Goal: Task Accomplishment & Management: Complete application form

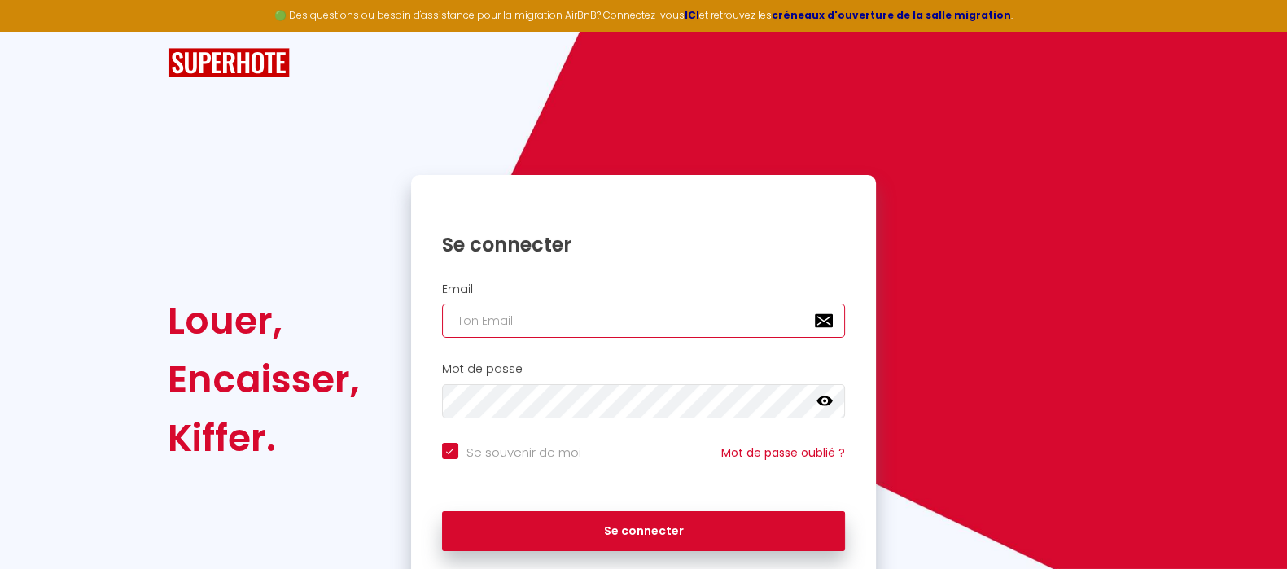
click at [667, 317] on input "email" at bounding box center [644, 321] width 404 height 34
type input "n"
checkbox input "true"
type input "ni"
checkbox input "true"
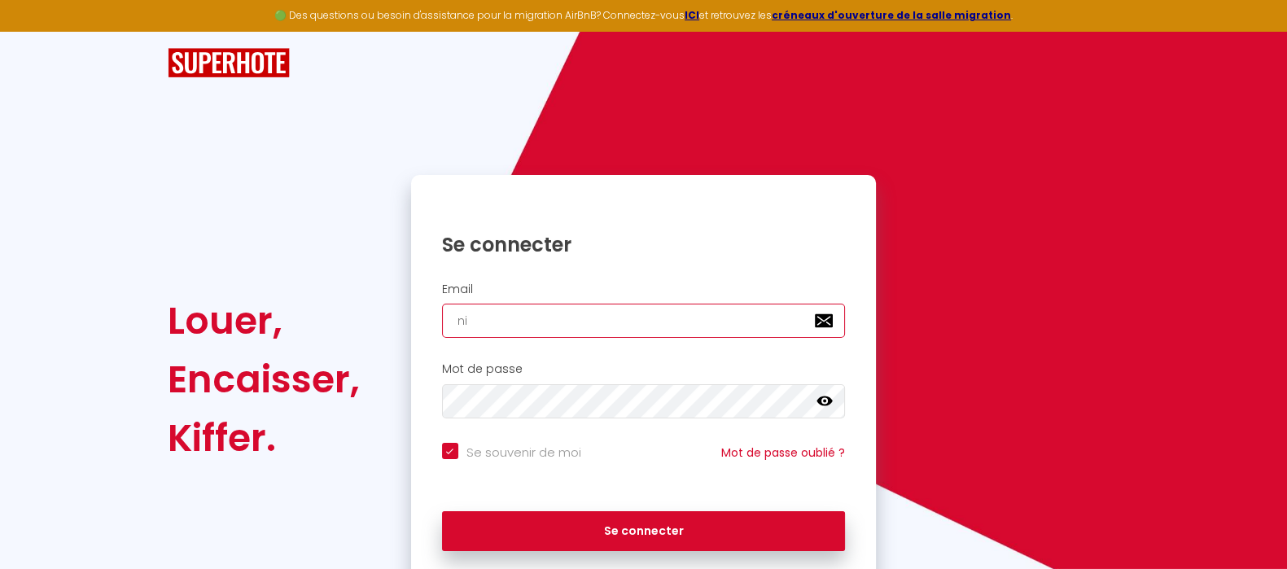
type input "nic"
checkbox input "true"
type input "nico"
checkbox input "true"
type input "nicol"
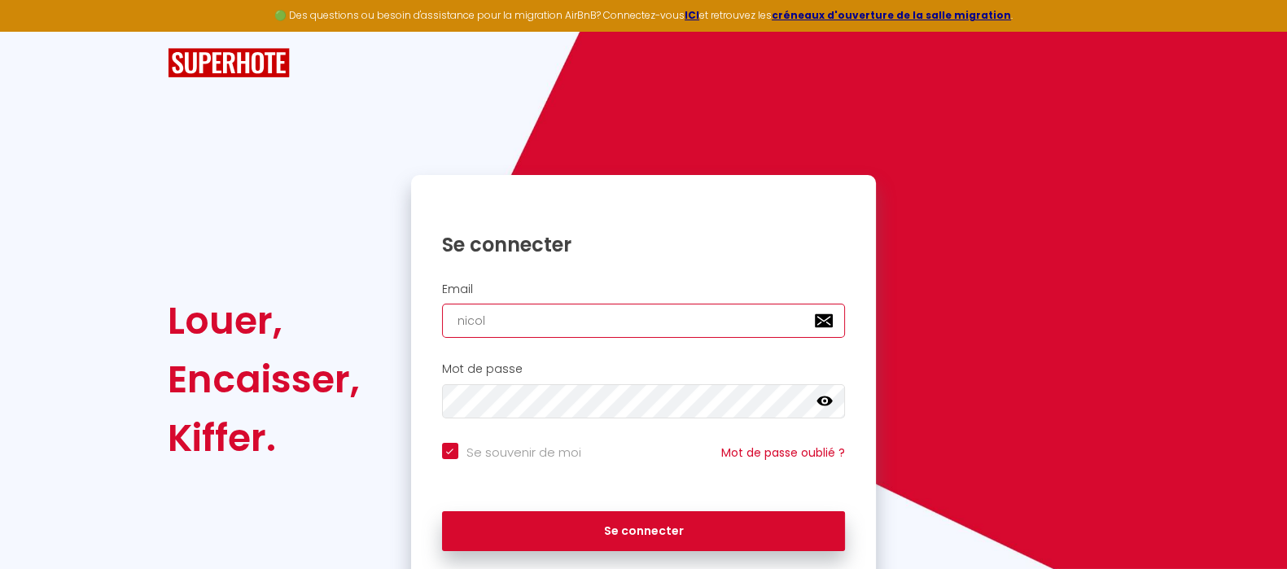
checkbox input "true"
type input "[PERSON_NAME]"
checkbox input "true"
type input "[PERSON_NAME]"
checkbox input "true"
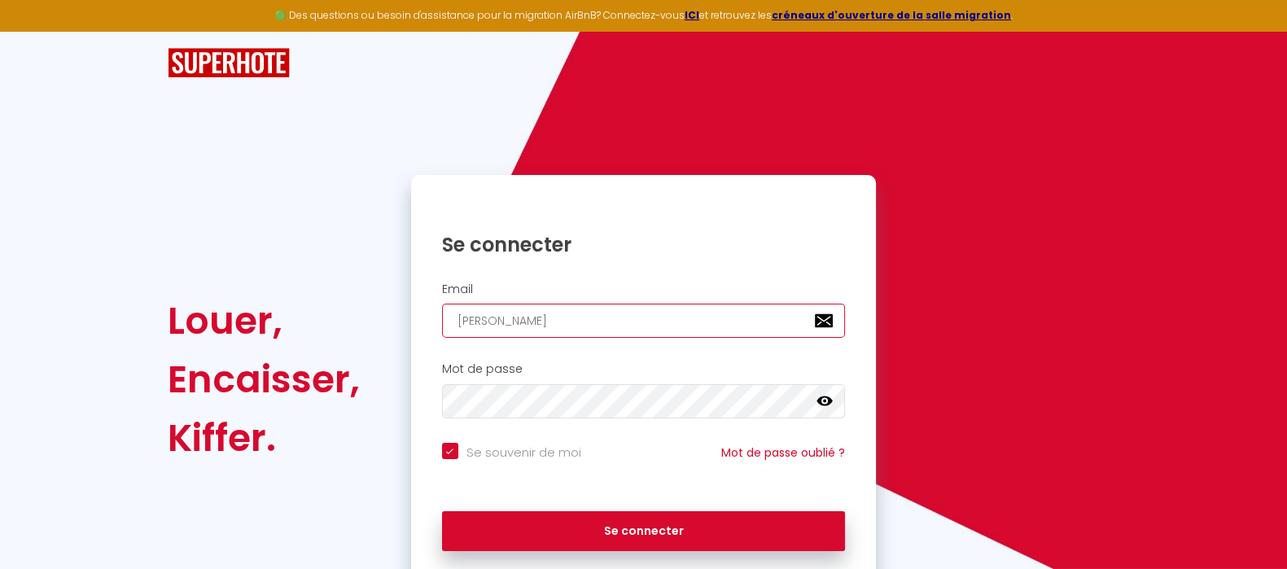
type input "nicolaso"
checkbox input "true"
type input "nicolasos"
checkbox input "true"
type input "nicolasoso"
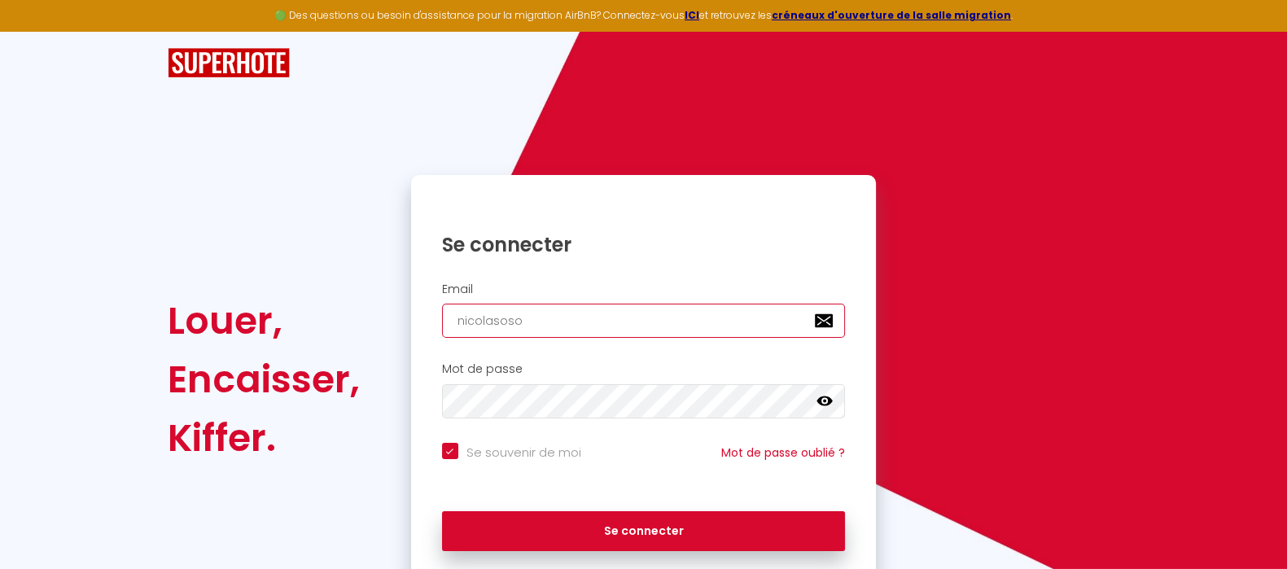
checkbox input "true"
type input "nicolasosor"
checkbox input "true"
type input "nicolasosori"
checkbox input "true"
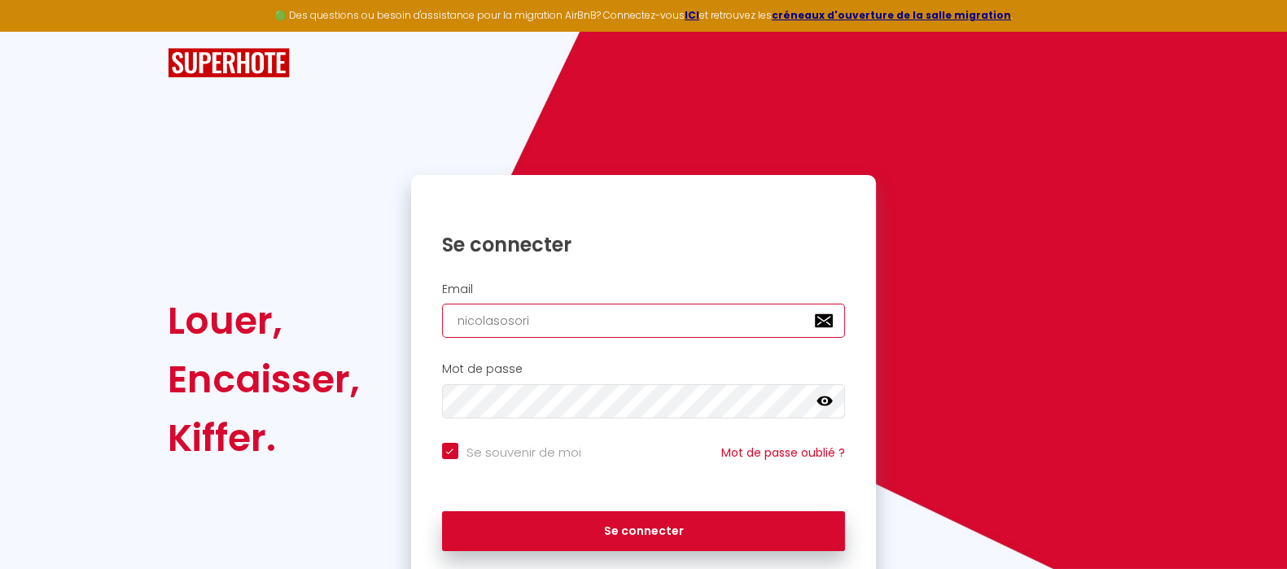
type input "nicolasosorio"
checkbox input "true"
type input "nicolasosoriol"
checkbox input "true"
type input "nicolasosoriolo"
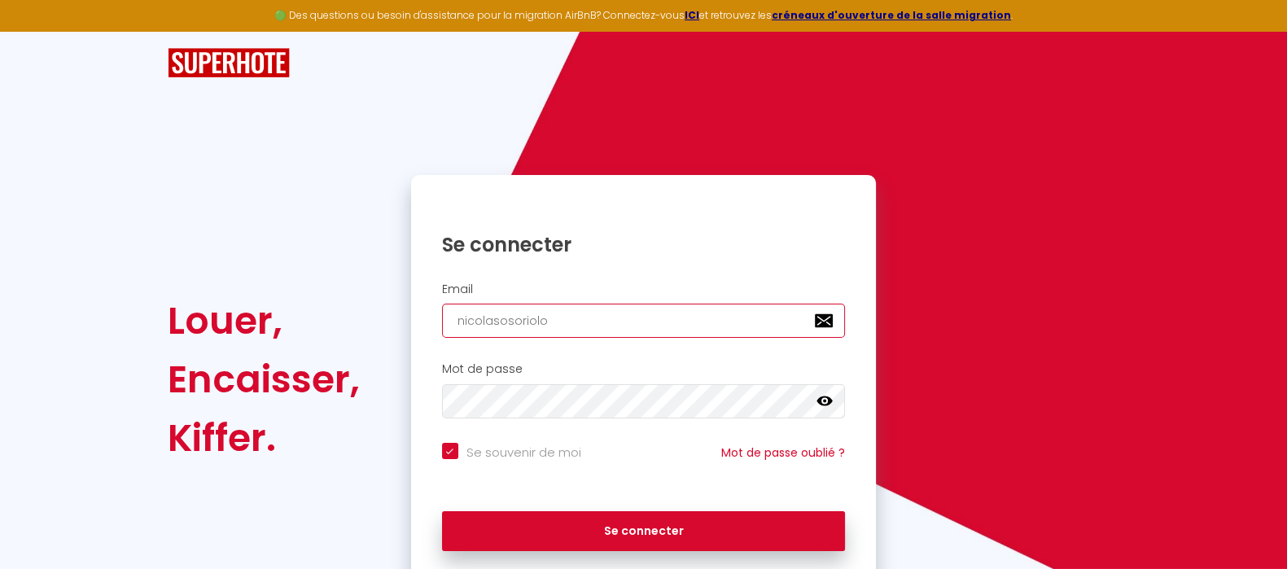
checkbox input "true"
type input "nicolasosoriolor"
checkbox input "true"
type input "nicolasosoriolora"
checkbox input "true"
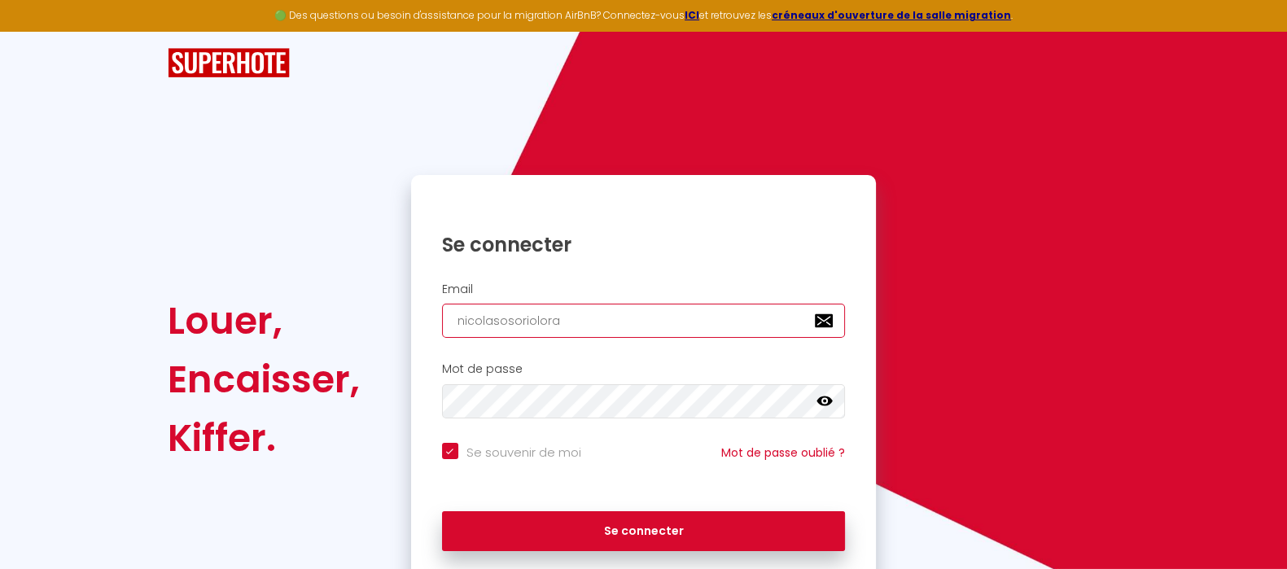
type input "nicolasosoriolora@"
checkbox input "true"
type input "nicolasosoriolora@g"
checkbox input "true"
type input "nicolasosoriolora@gm"
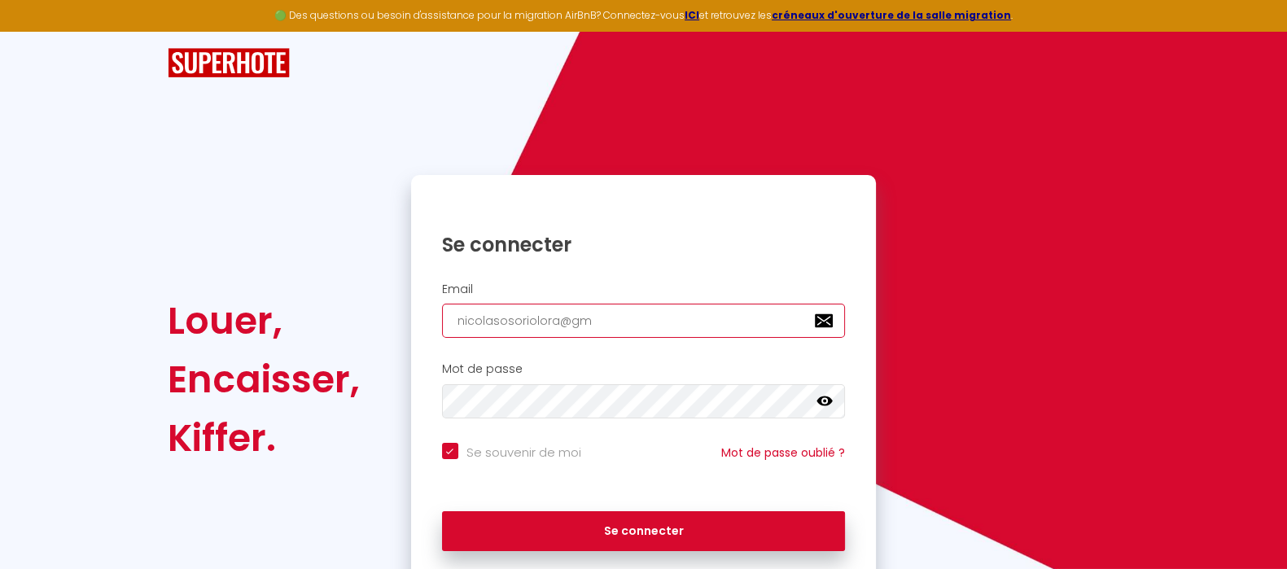
checkbox input "true"
type input "nicolasosoriolora@gma"
checkbox input "true"
type input "nicolasosoriolora@gmai"
checkbox input "true"
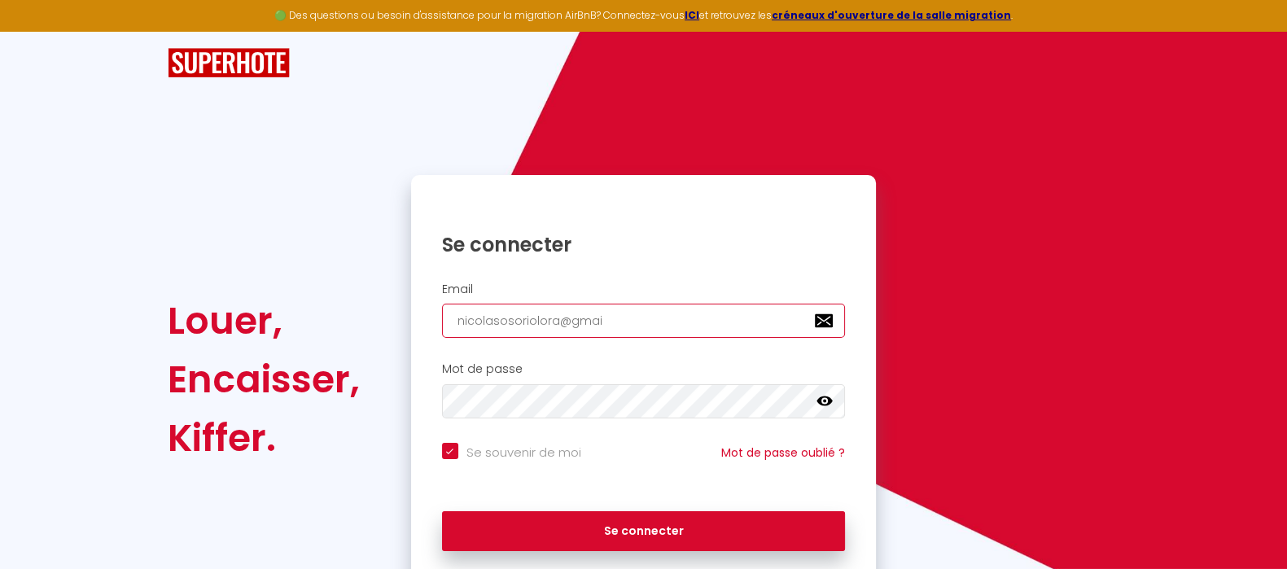
type input "[EMAIL_ADDRESS]"
checkbox input "true"
type input "[EMAIL_ADDRESS]."
checkbox input "true"
type input "nicolasosoriolora@gmail.c"
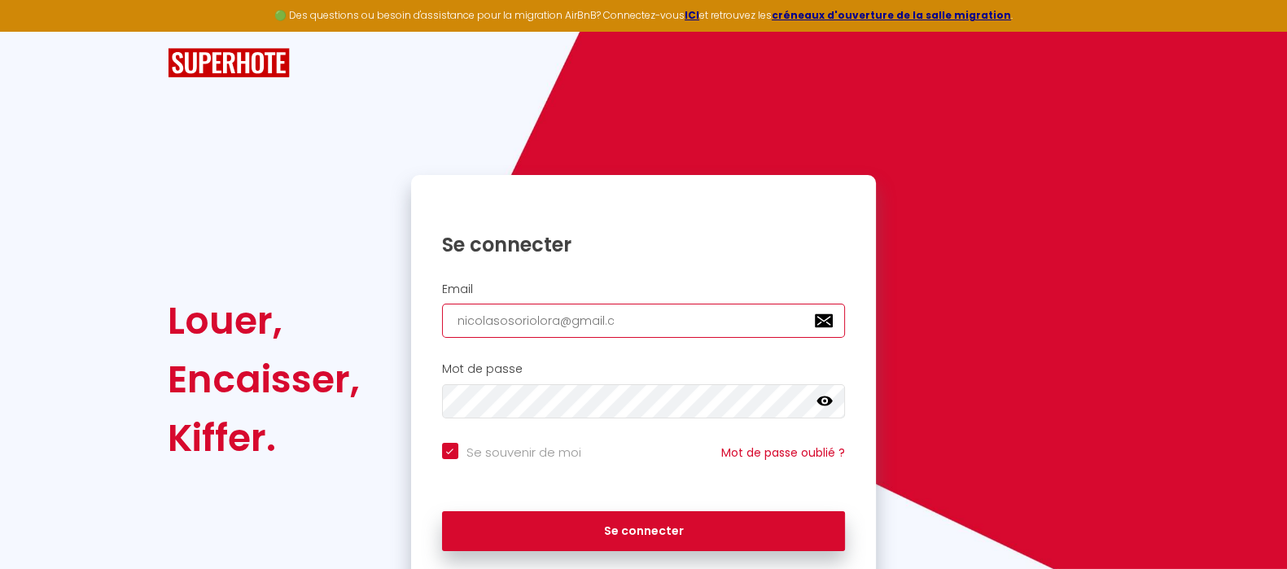
checkbox input "true"
type input "[EMAIL_ADDRESS][DOMAIN_NAME]"
checkbox input "true"
type input "[EMAIL_ADDRESS][DOMAIN_NAME]"
checkbox input "true"
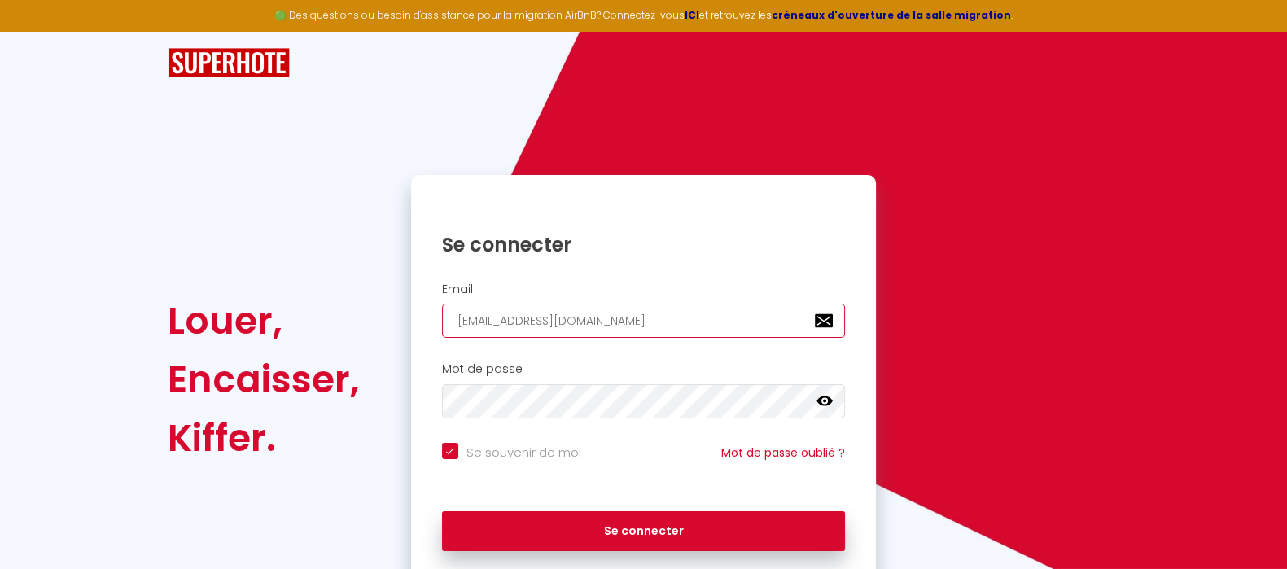
type input "[EMAIL_ADDRESS][DOMAIN_NAME]"
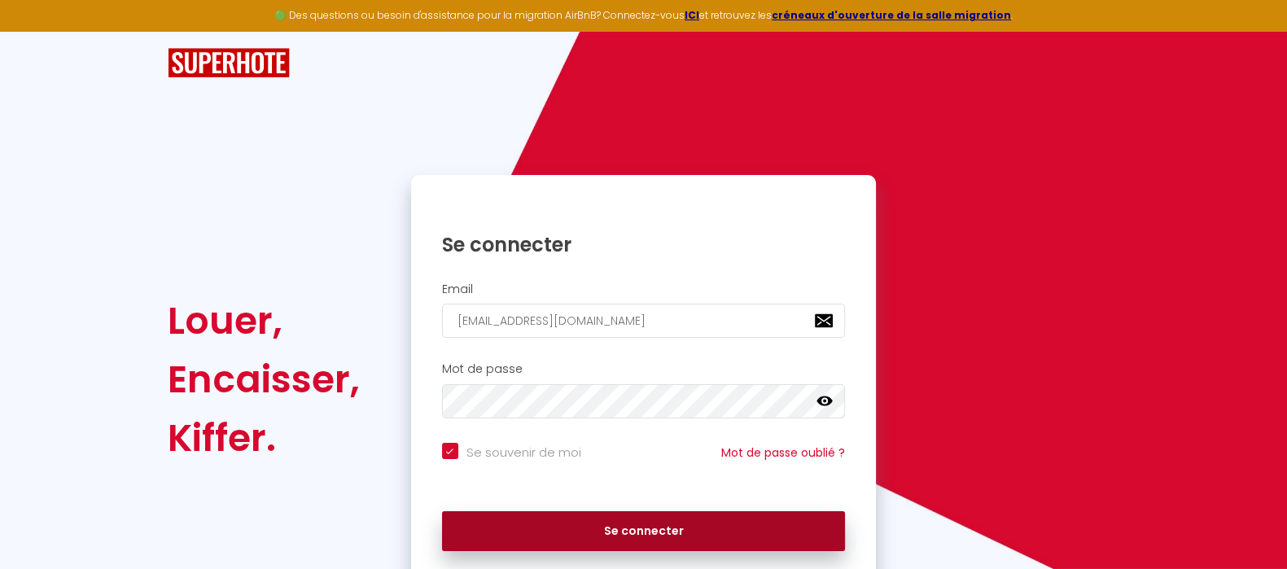
click at [685, 530] on button "Se connecter" at bounding box center [644, 531] width 404 height 41
checkbox input "true"
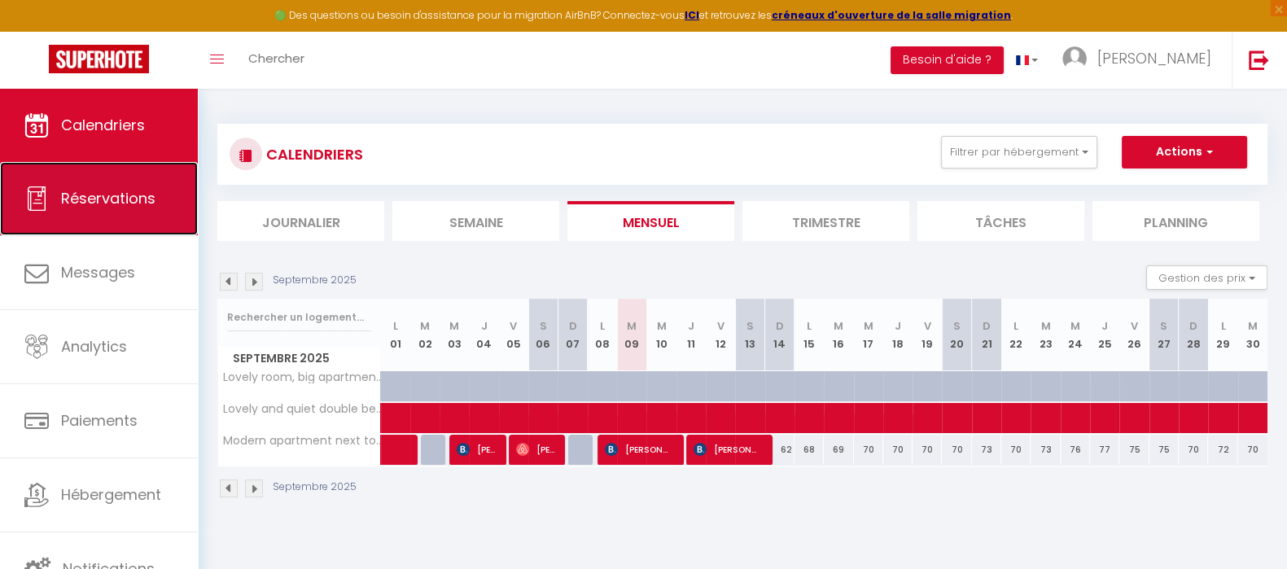
click at [119, 225] on link "Réservations" at bounding box center [99, 198] width 198 height 73
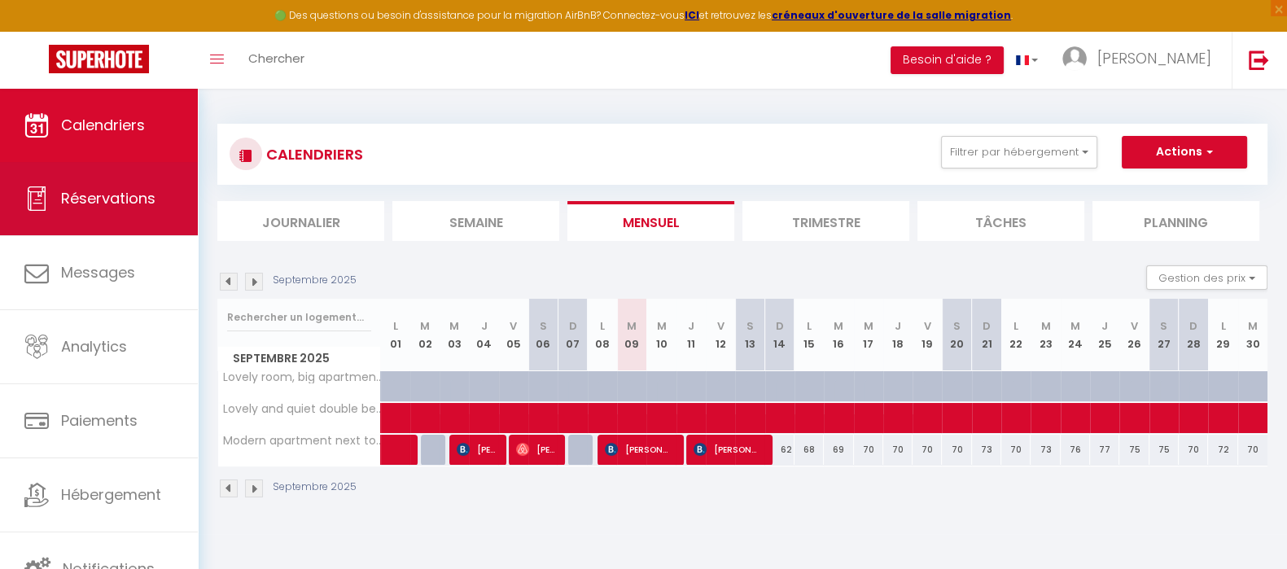
select select "not_cancelled"
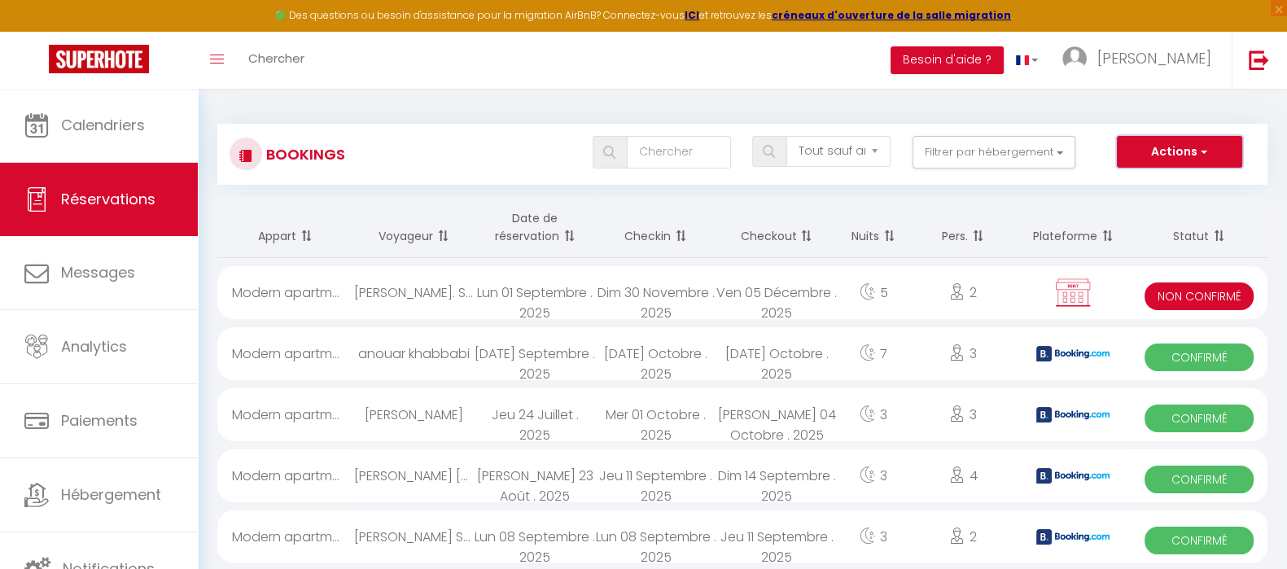
click at [1162, 160] on button "Actions" at bounding box center [1179, 152] width 125 height 33
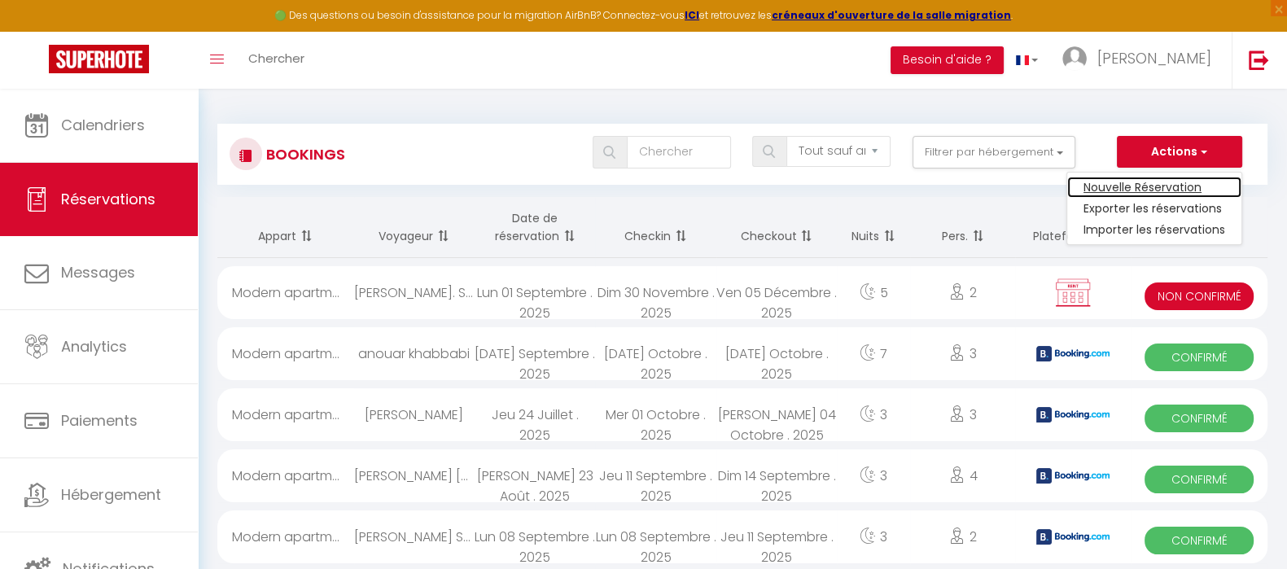
click at [1152, 188] on link "Nouvelle Réservation" at bounding box center [1154, 187] width 174 height 21
select select
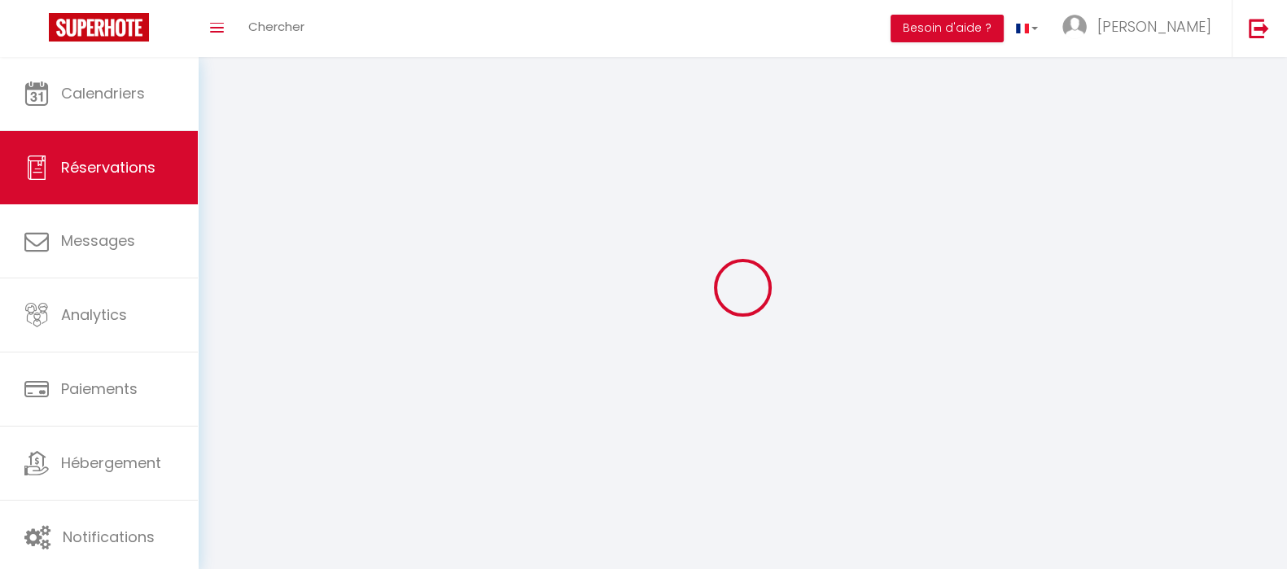
select select
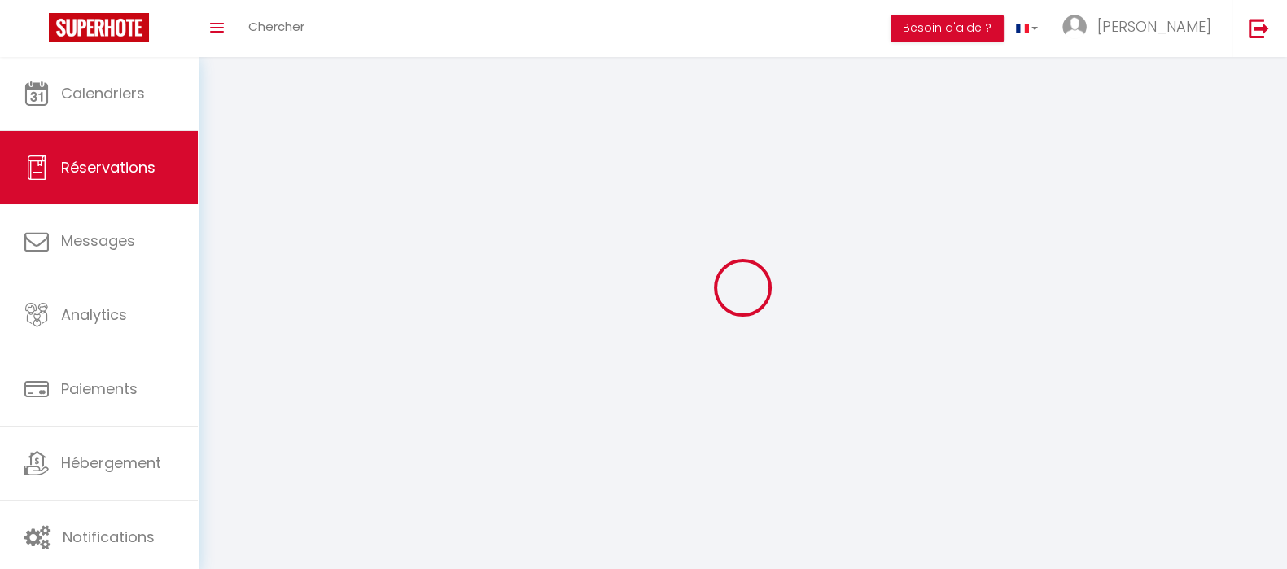
select select
checkbox input "false"
select select
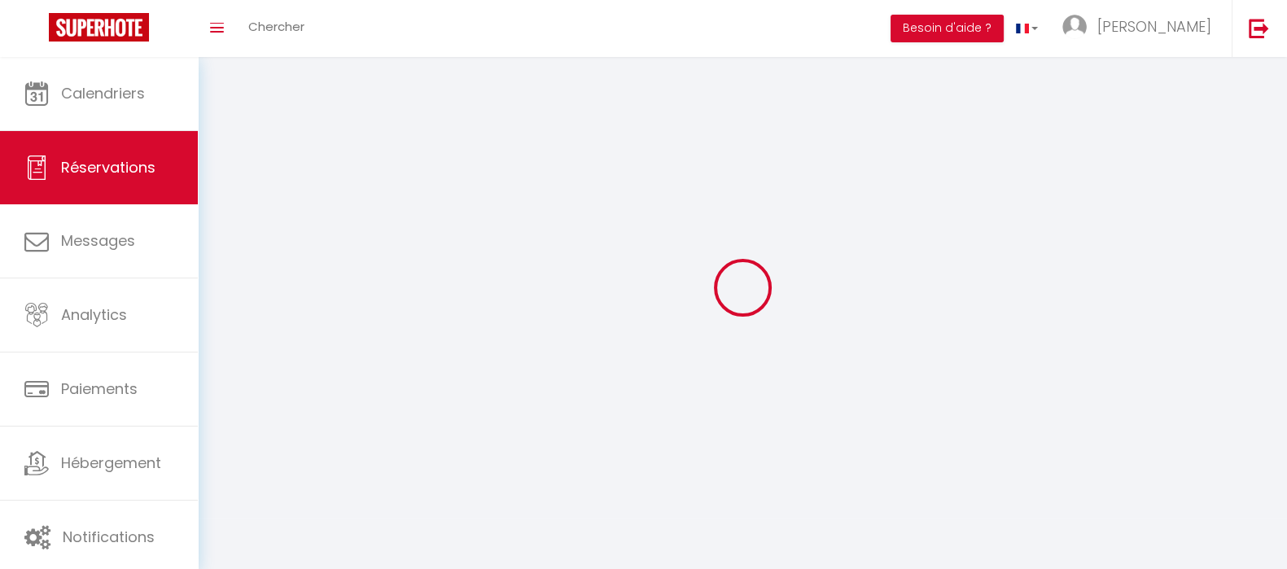
select select
checkbox input "false"
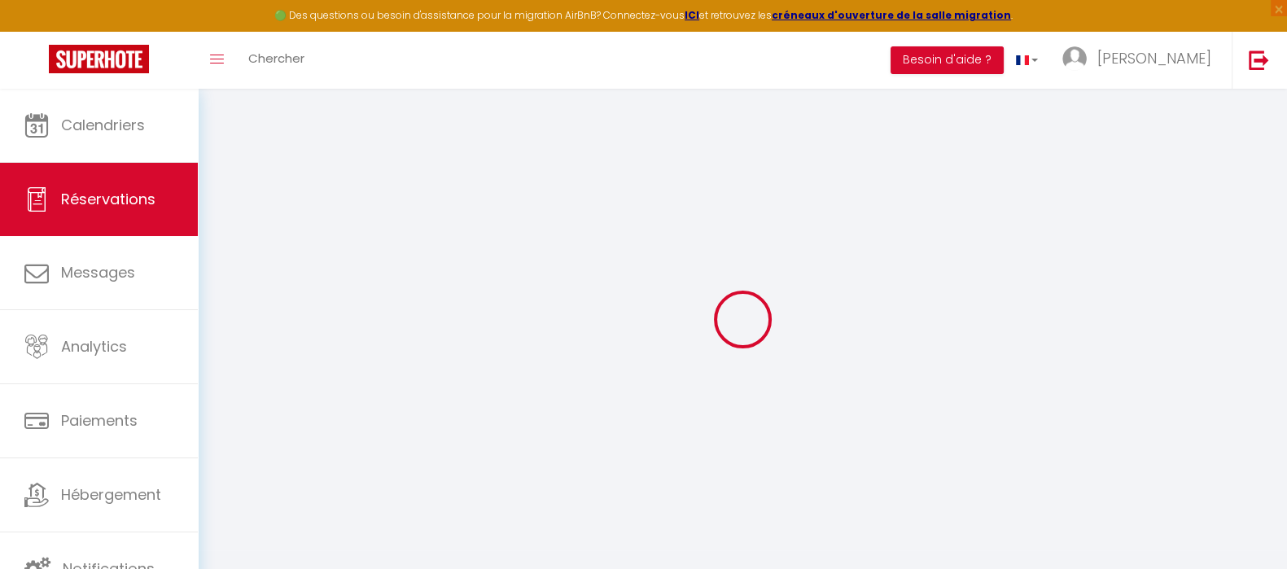
select select
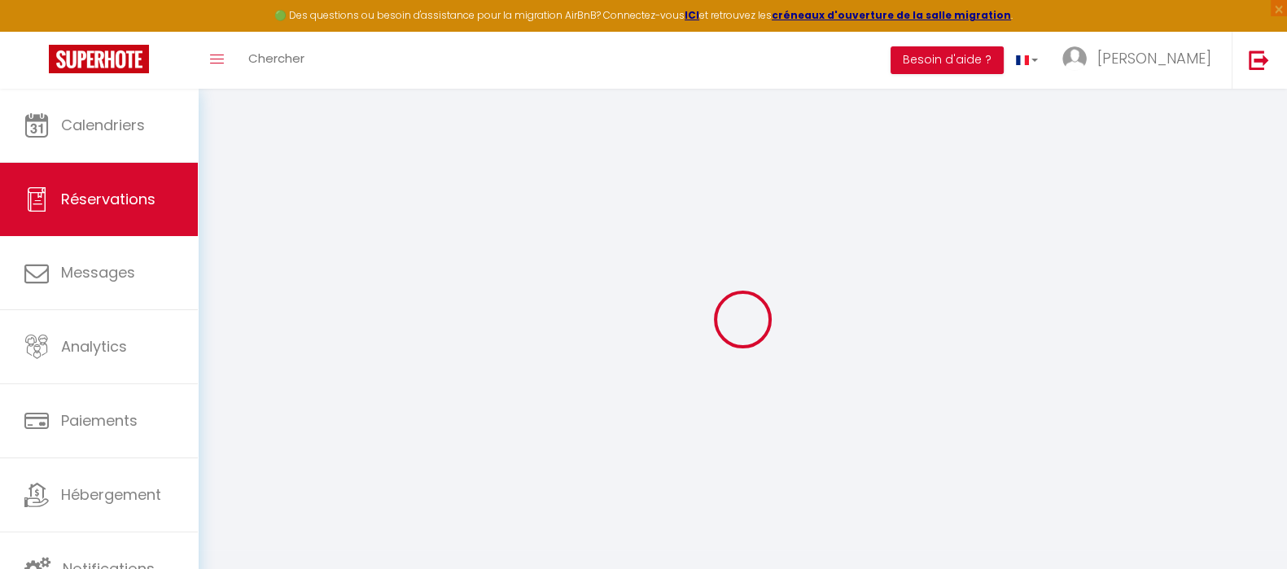
select select
checkbox input "false"
select select
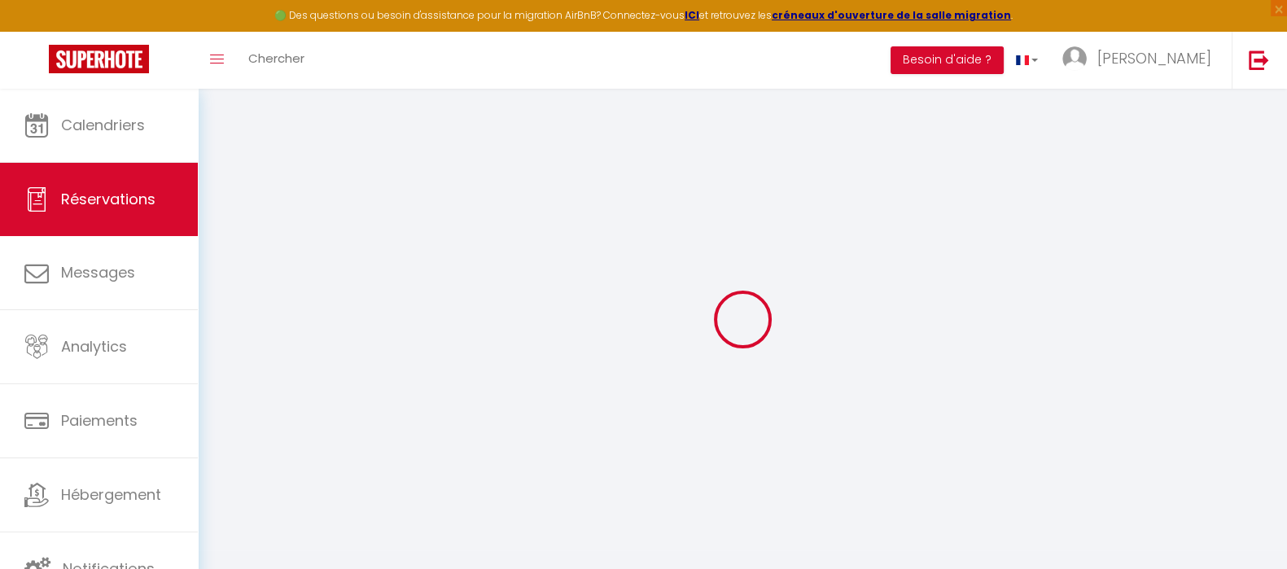
select select
checkbox input "false"
select select
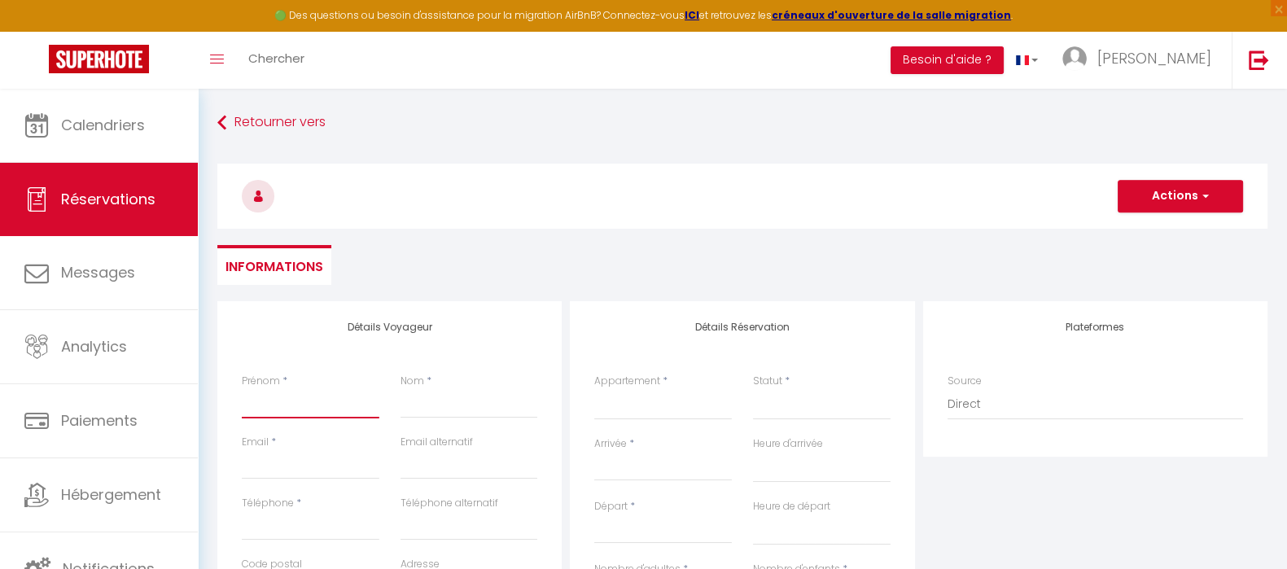
click at [334, 408] on input "Prénom" at bounding box center [311, 403] width 138 height 29
type input "M"
select select
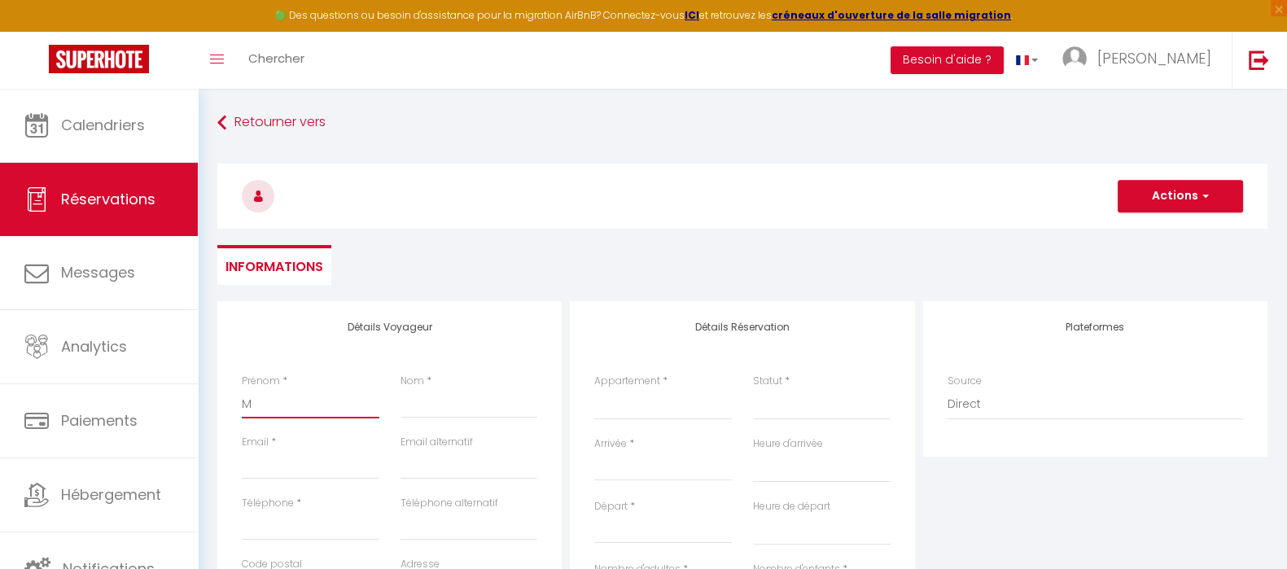
select select
checkbox input "false"
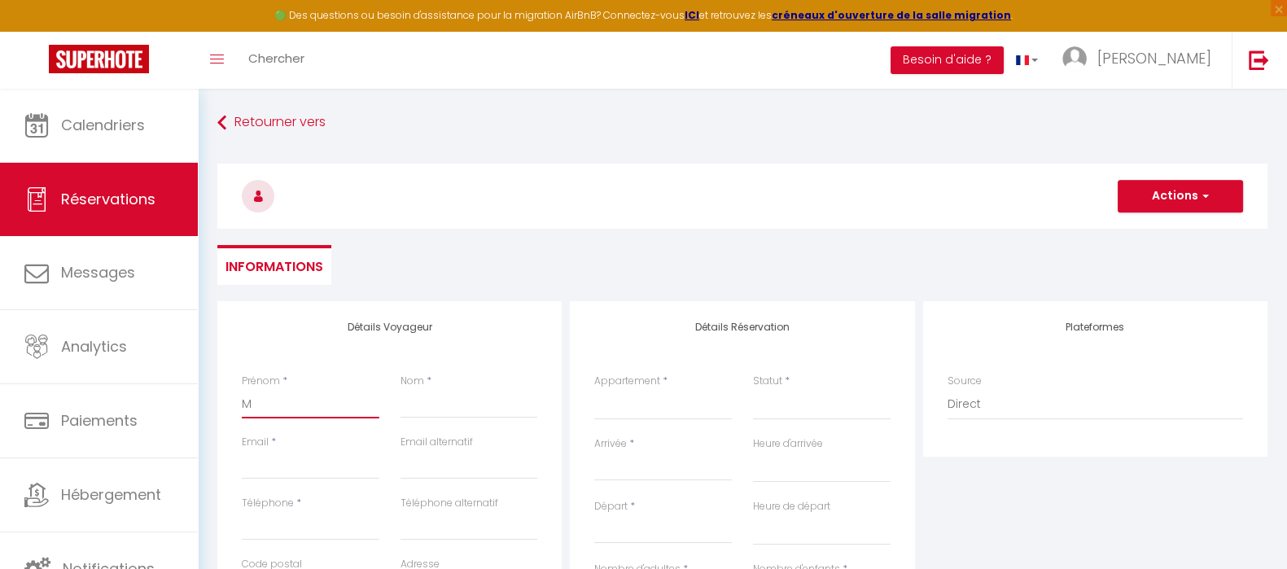
type input "Ma"
select select
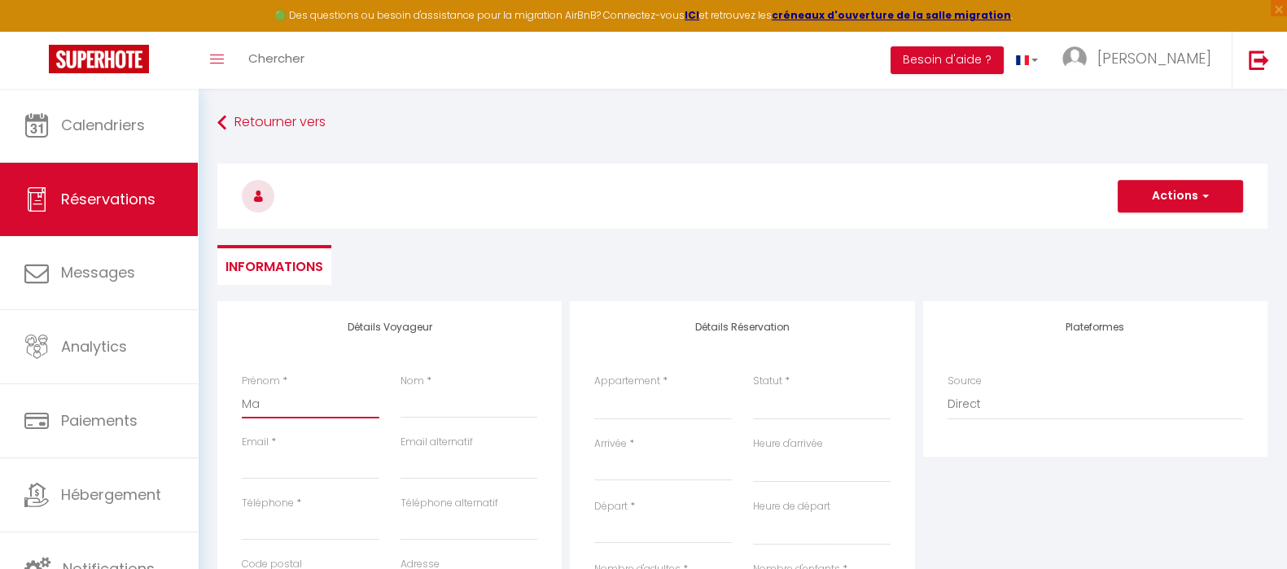
select select
checkbox input "false"
type input "May"
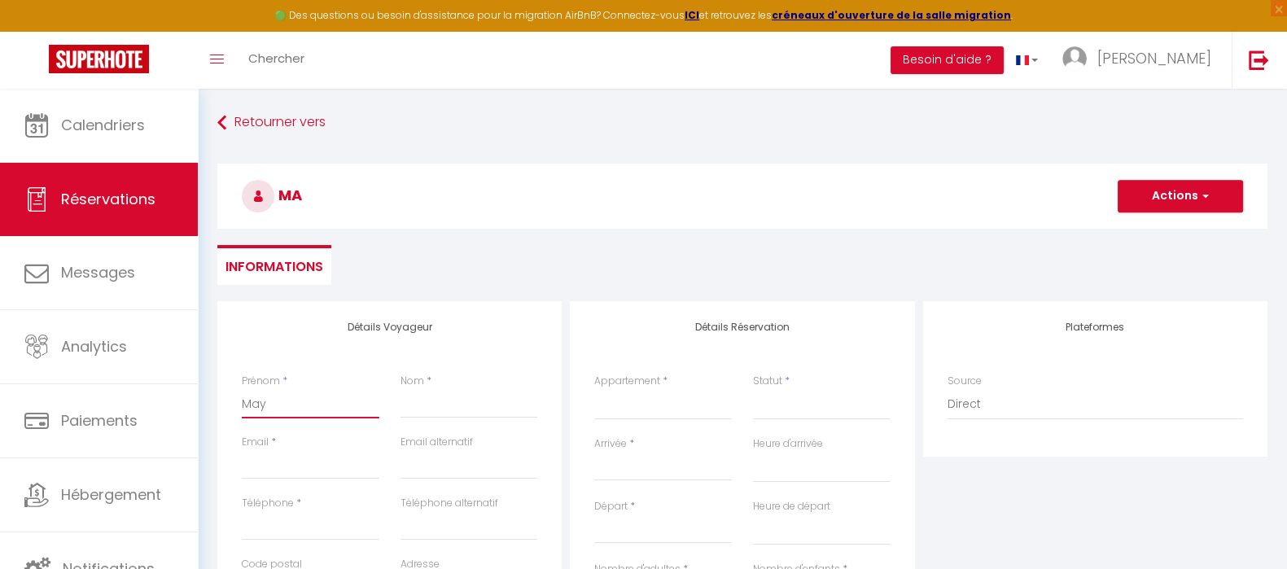
select select
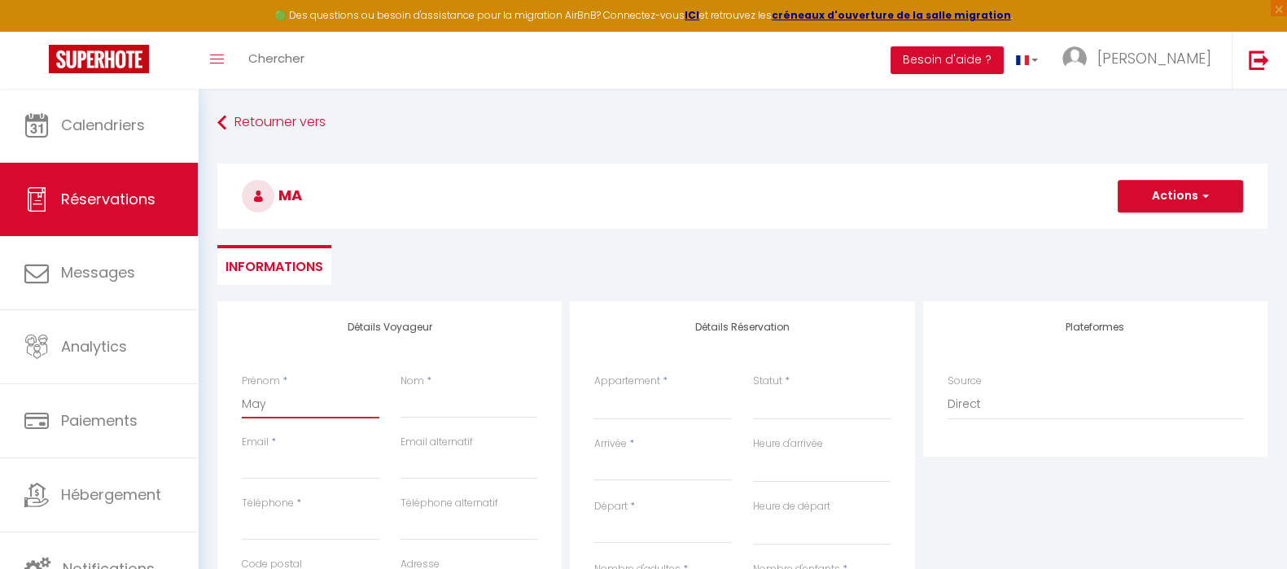
select select
checkbox input "false"
type input "Mayl"
select select
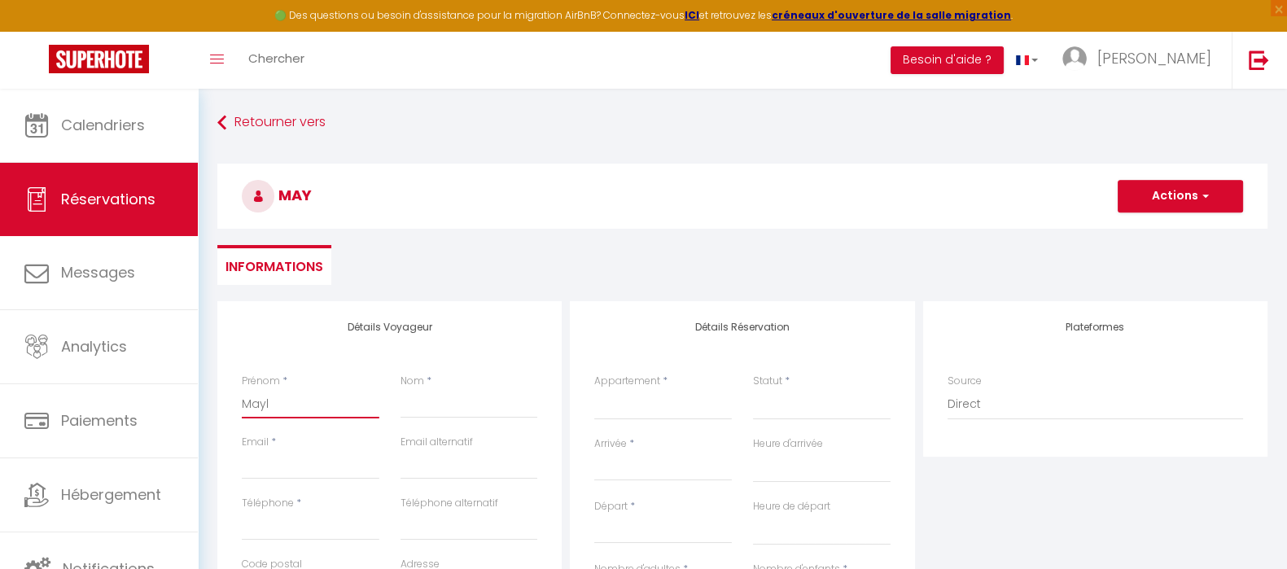
select select
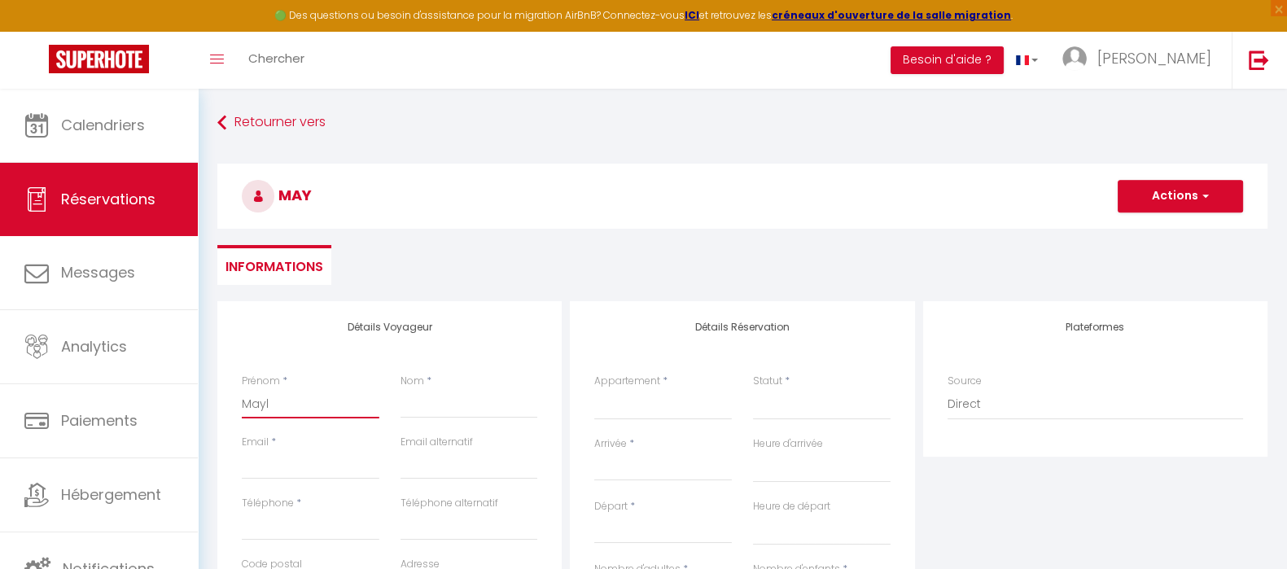
select select
checkbox input "false"
type input "Mayli"
select select
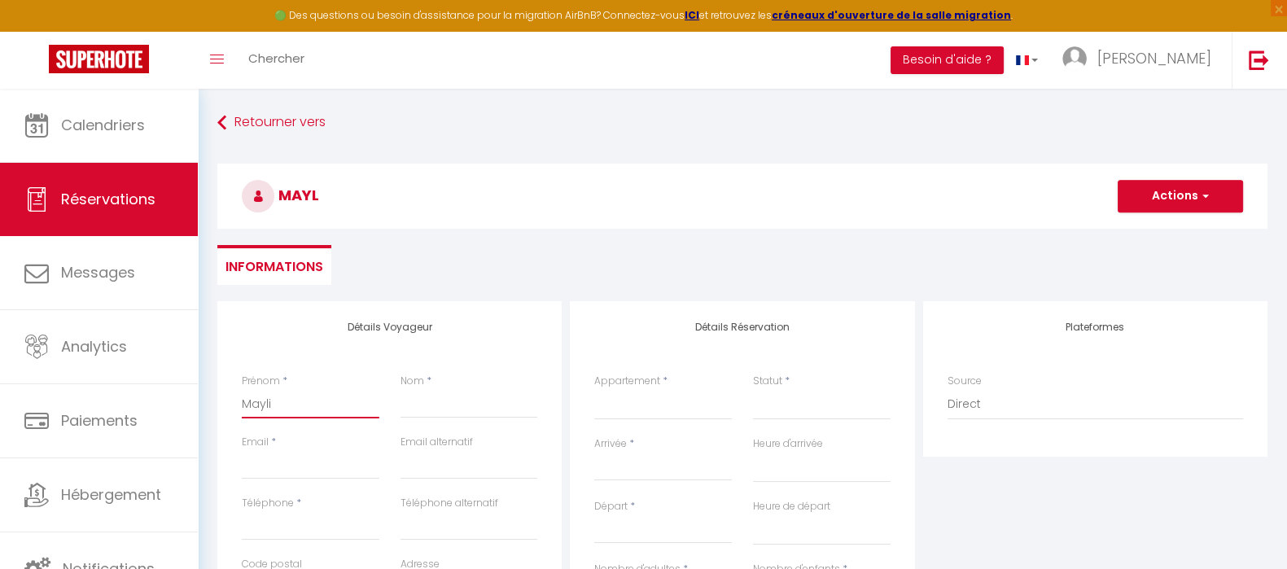
select select
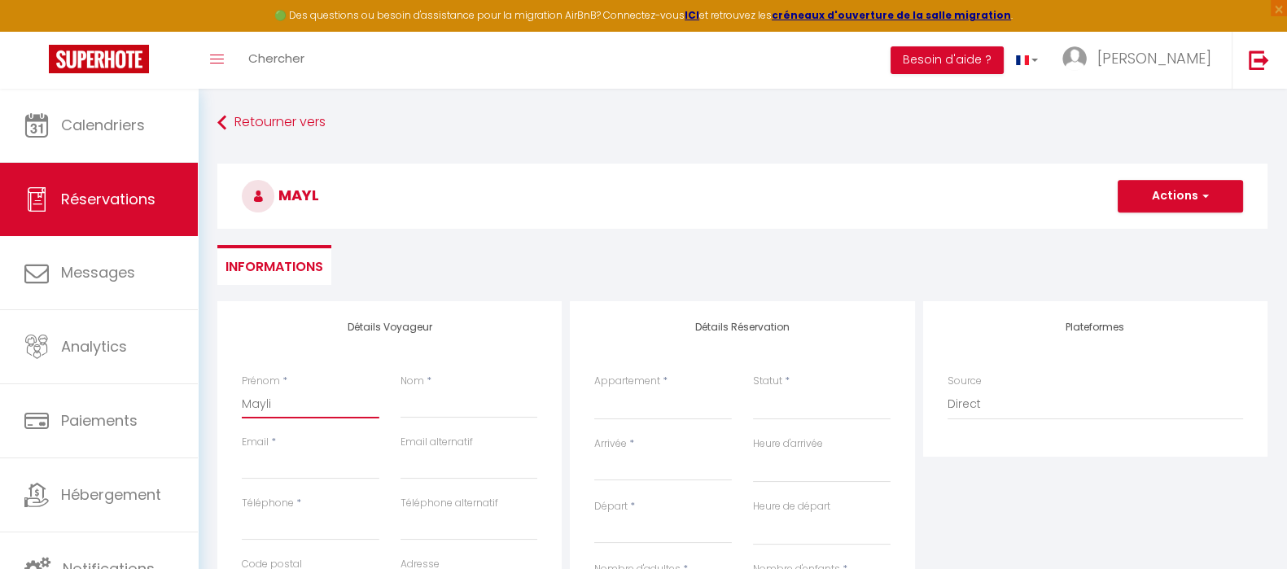
checkbox input "false"
type input "Maylis"
select select
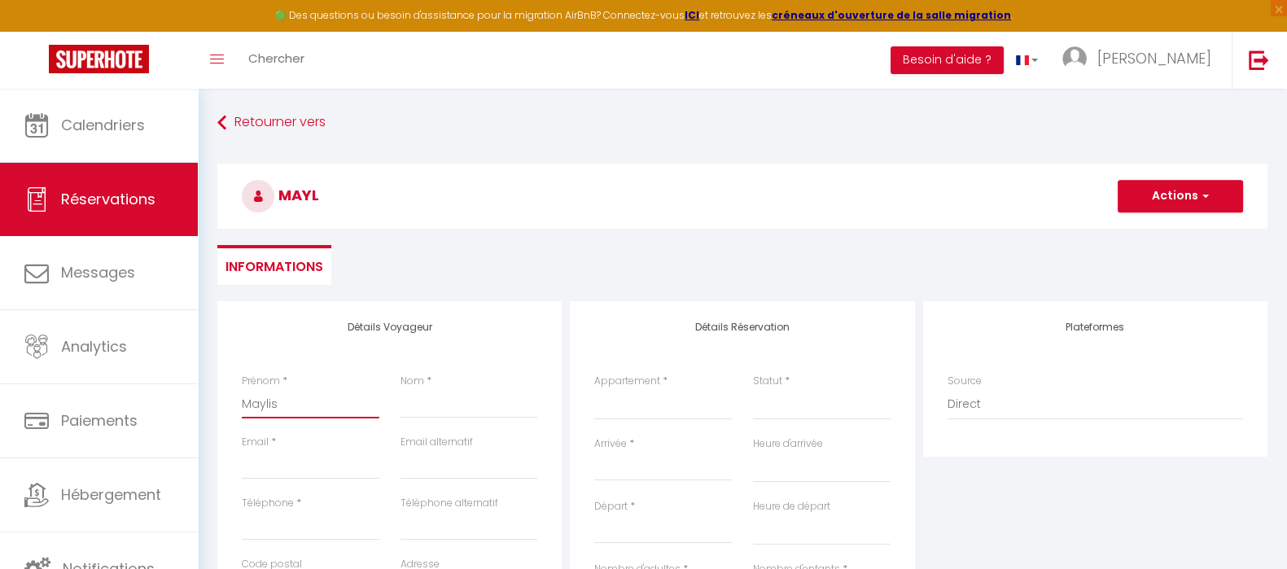
select select
checkbox input "false"
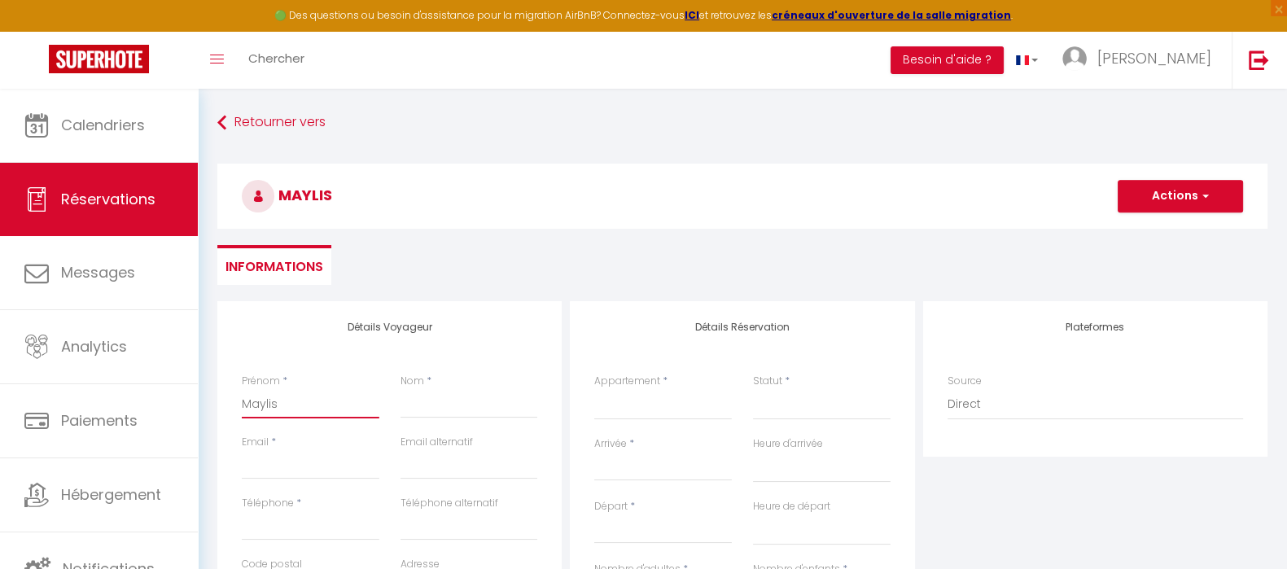
type input "Maylis"
click at [439, 405] on input "Nom" at bounding box center [469, 403] width 138 height 29
type input "L"
select select
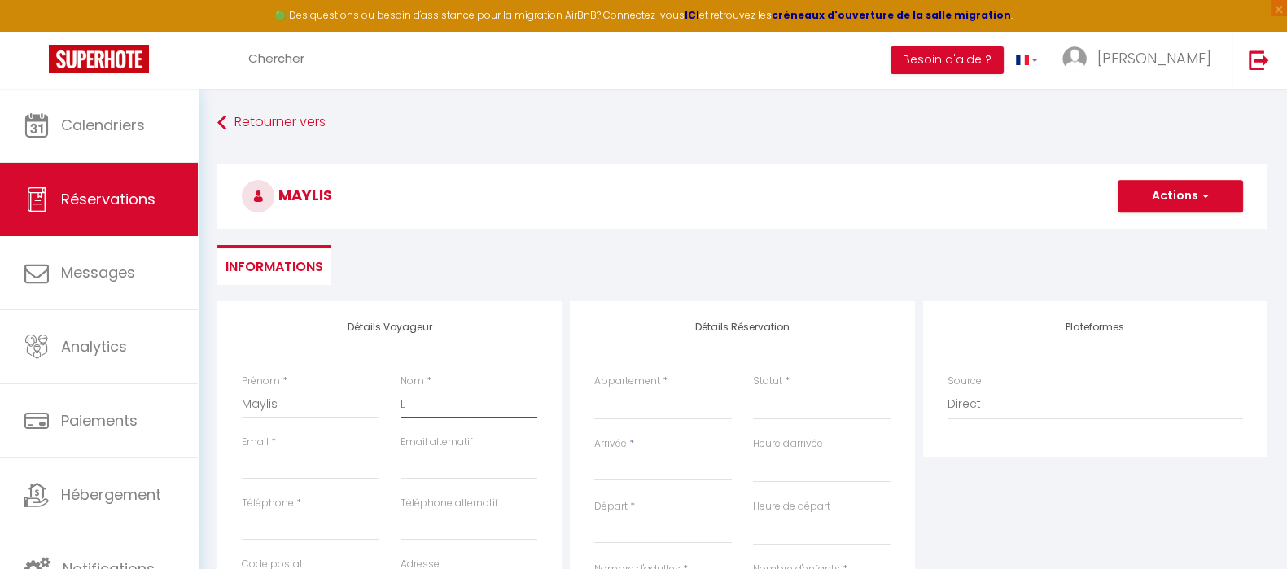
select select
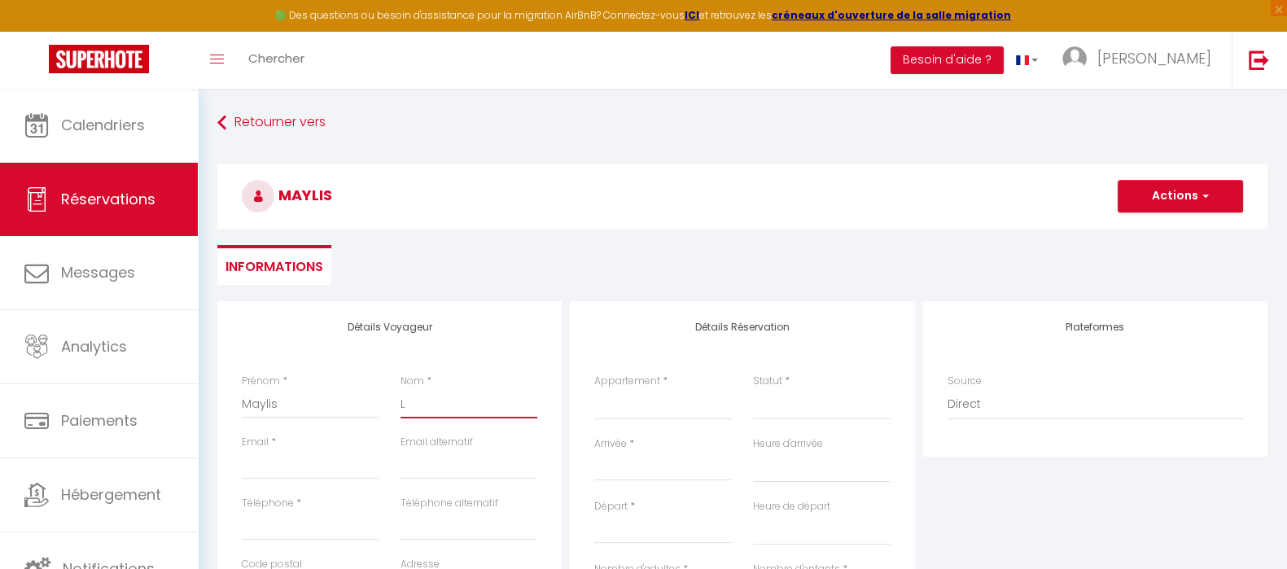
checkbox input "false"
type input "LA"
select select
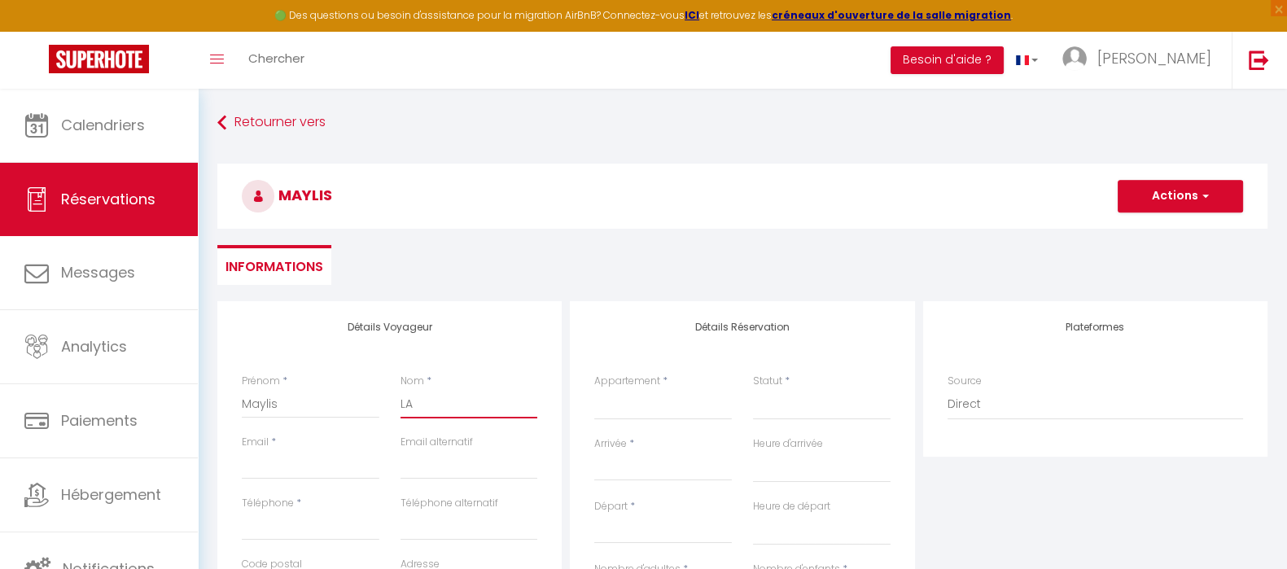
select select
checkbox input "false"
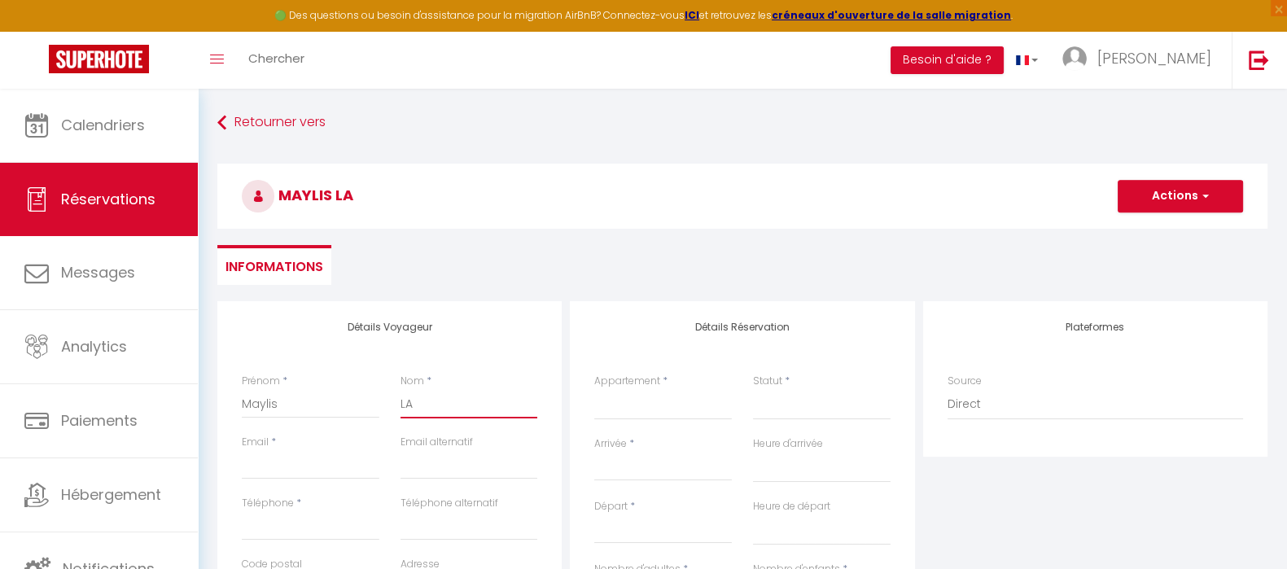
type input "LAC"
select select
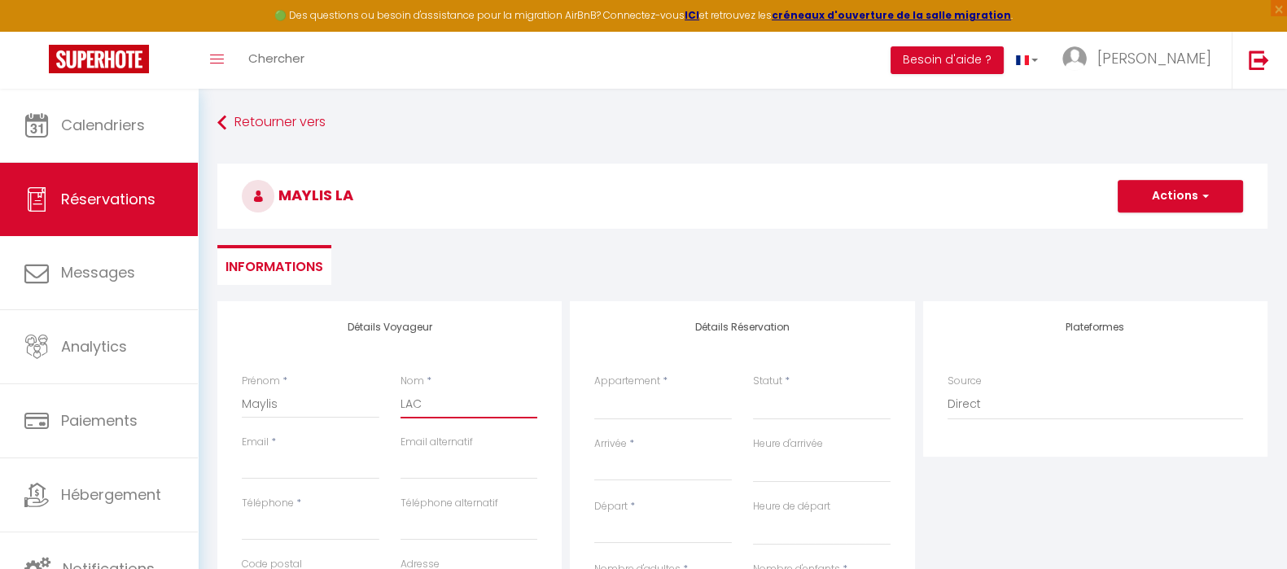
select select
checkbox input "false"
type input "[PERSON_NAME]"
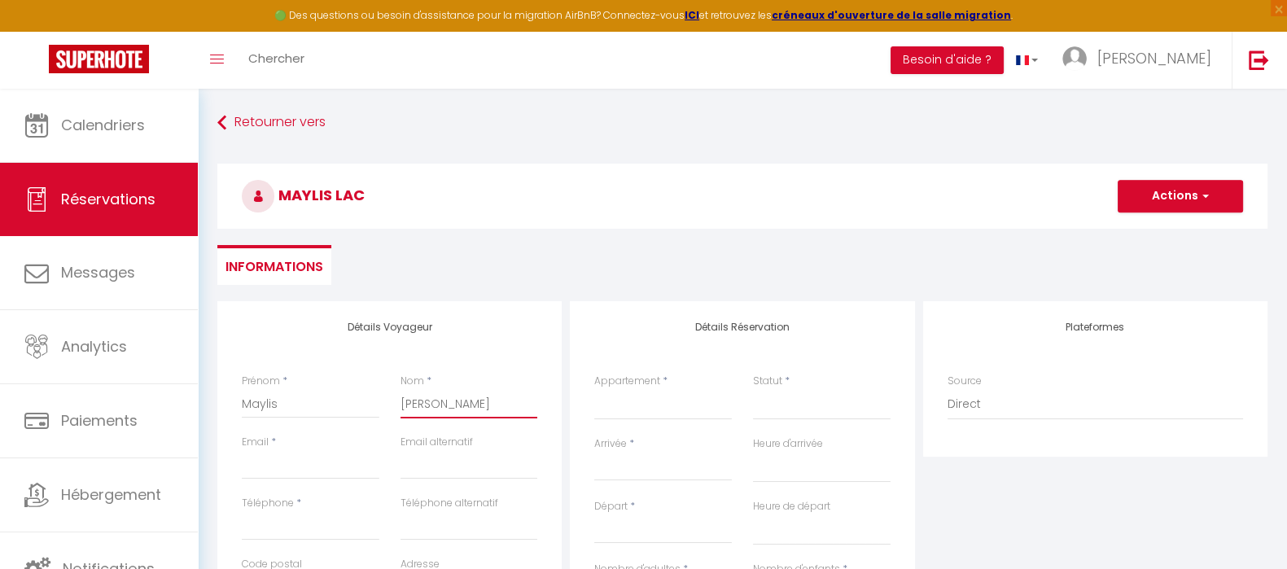
select select
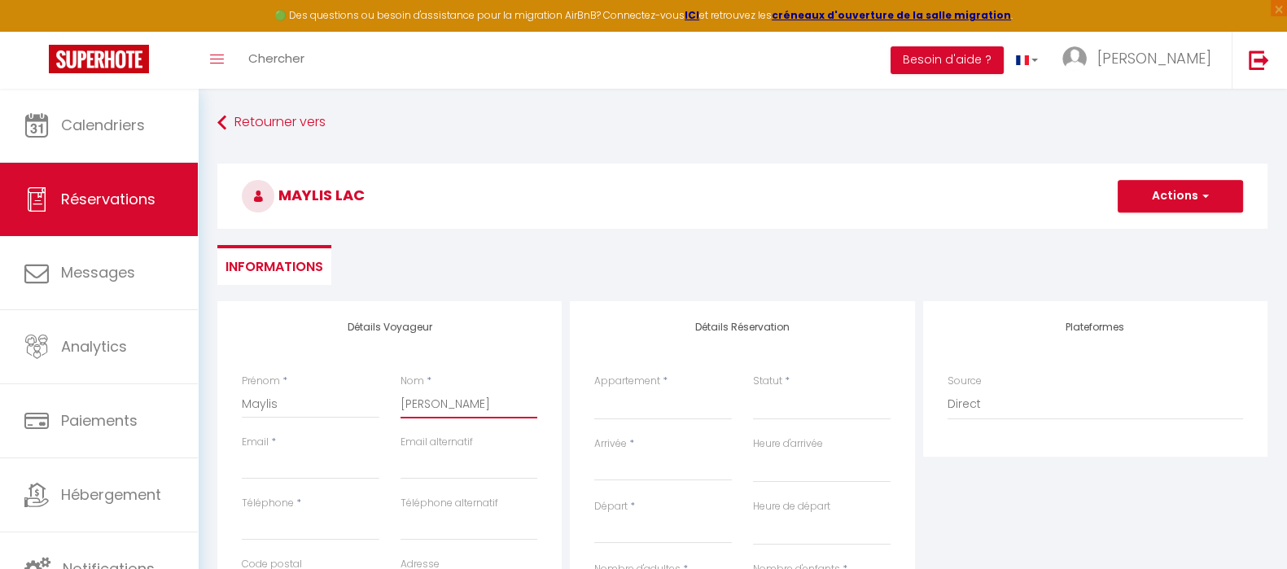
select select
checkbox input "false"
type input "LACHA"
select select
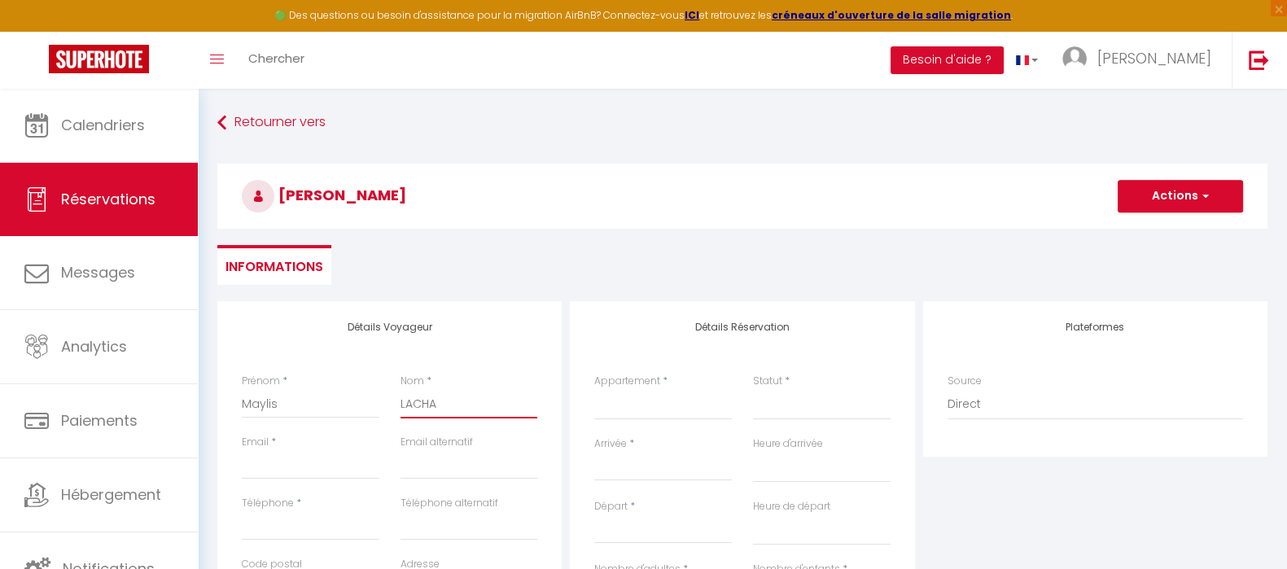
select select
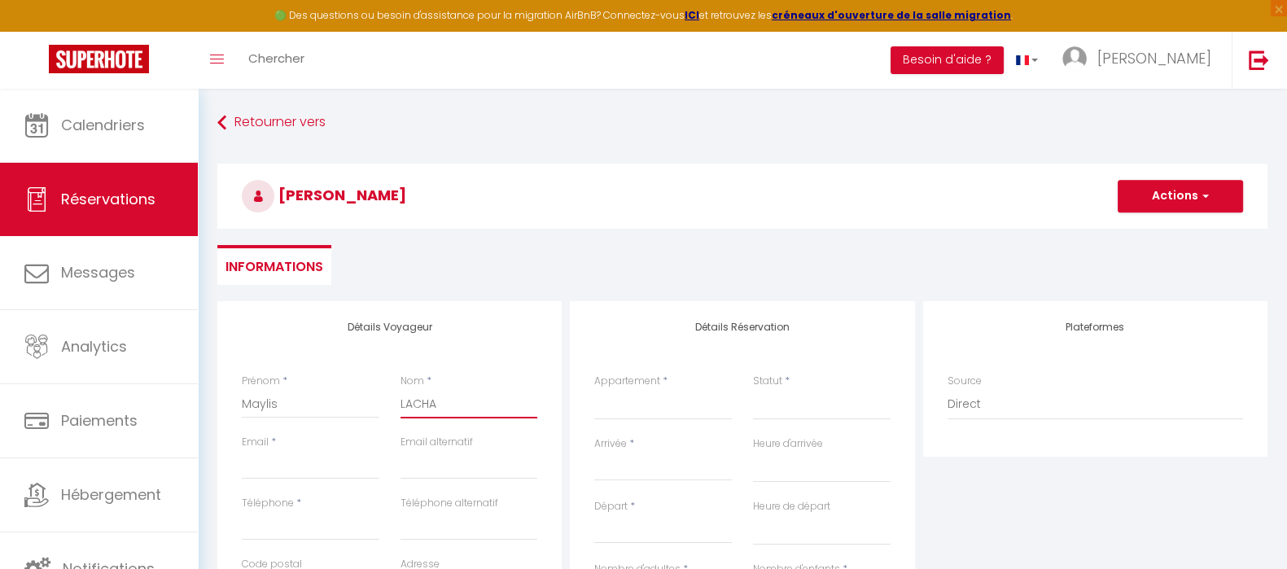
select select
checkbox input "false"
type input "LACHAU"
select select
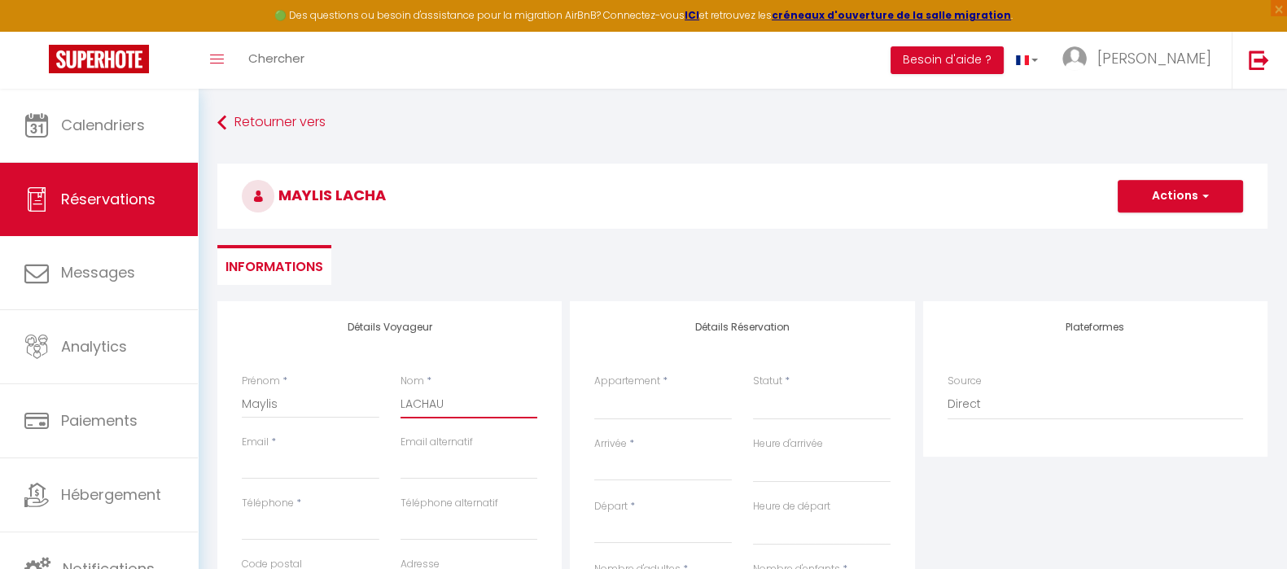
select select
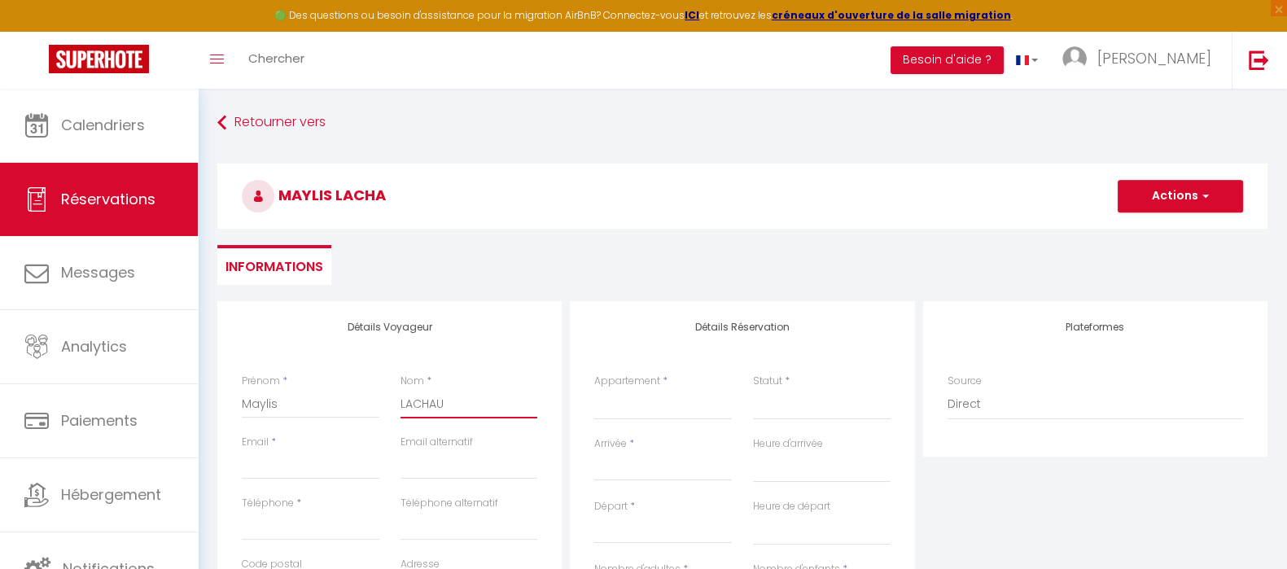
checkbox input "false"
type input "LACHAUS"
click at [293, 466] on input "Email client" at bounding box center [311, 464] width 138 height 29
click at [344, 465] on input "[EMAIL_ADDRESS][PERSON_NAME][DOMAIN_NAME]" at bounding box center [311, 464] width 138 height 29
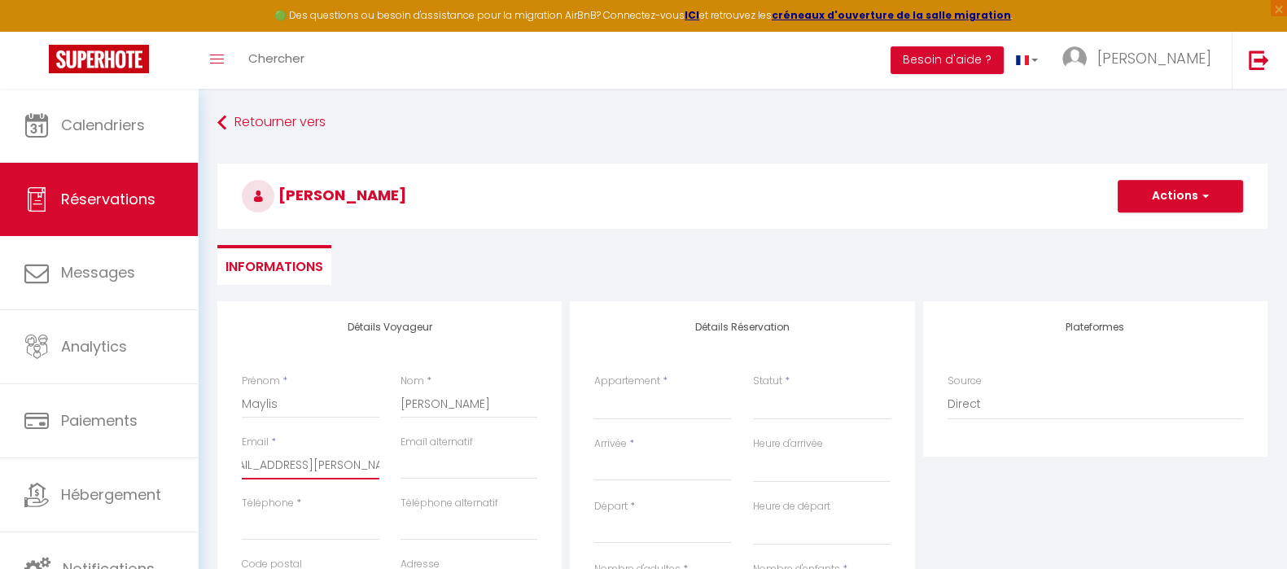
scroll to position [0, 0]
click at [306, 515] on input "Téléphone" at bounding box center [311, 525] width 138 height 29
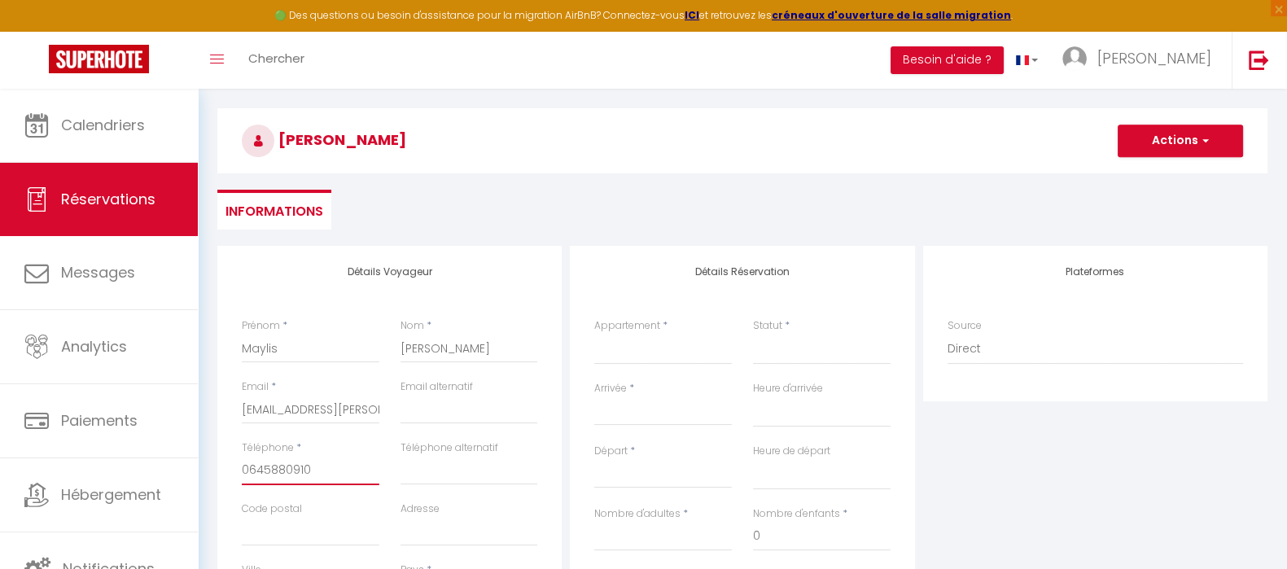
scroll to position [101, 0]
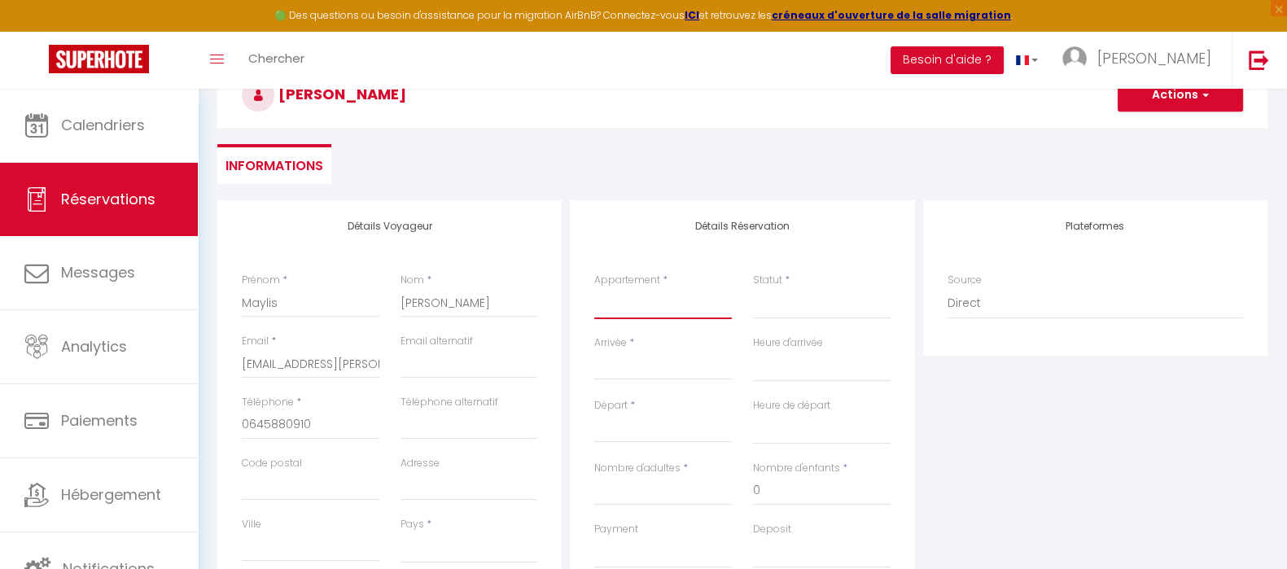
click at [627, 307] on select "Lovely room, big apartment, great public transport Lovely and quiet double bed …" at bounding box center [663, 303] width 138 height 31
click at [594, 288] on select "Lovely room, big apartment, great public transport Lovely and quiet double bed …" at bounding box center [663, 303] width 138 height 31
click at [781, 307] on select "Confirmé Non Confirmé [PERSON_NAME] par le voyageur No Show Request" at bounding box center [822, 303] width 138 height 31
click at [753, 288] on select "Confirmé Non Confirmé [PERSON_NAME] par le voyageur No Show Request" at bounding box center [822, 303] width 138 height 31
click at [686, 358] on input "Arrivée" at bounding box center [663, 367] width 138 height 21
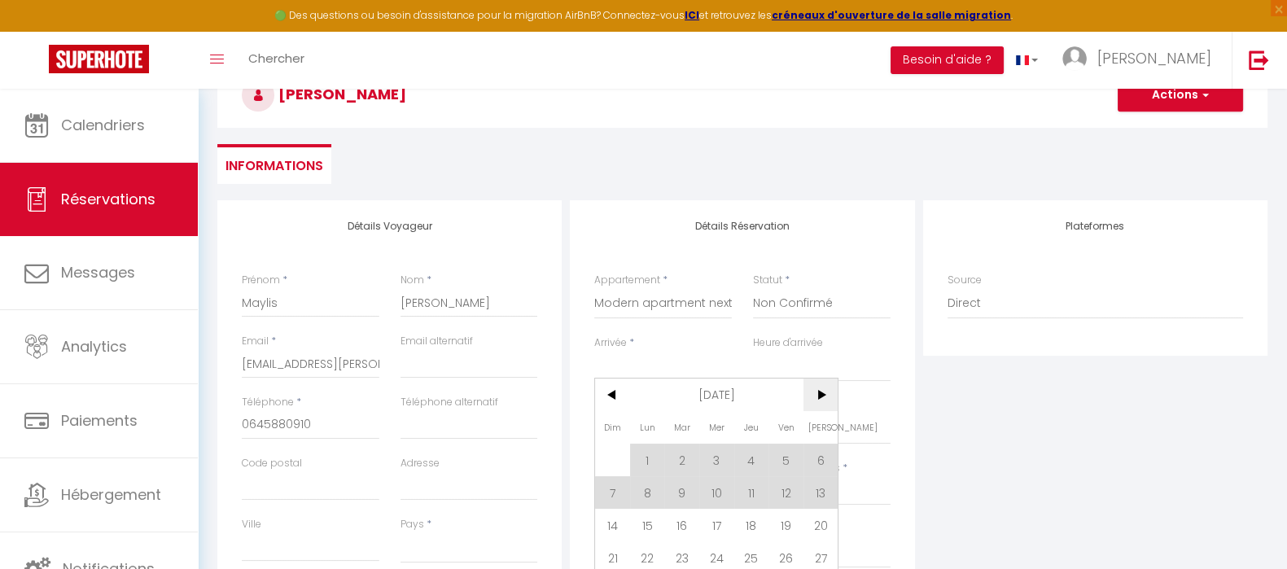
click at [825, 392] on span ">" at bounding box center [820, 394] width 35 height 33
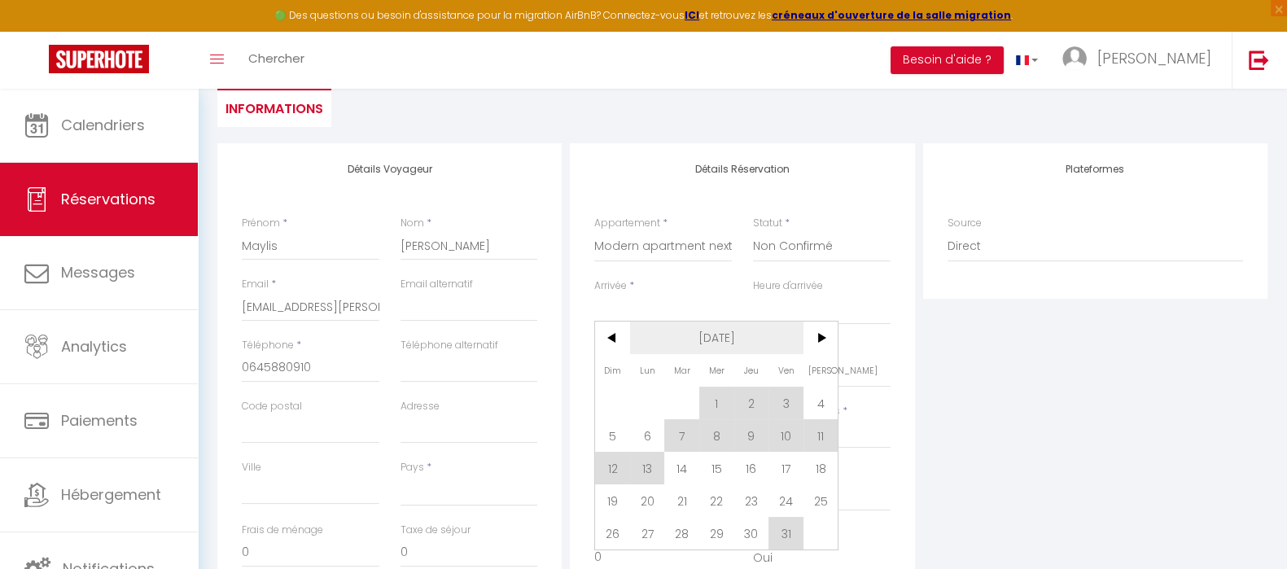
scroll to position [203, 0]
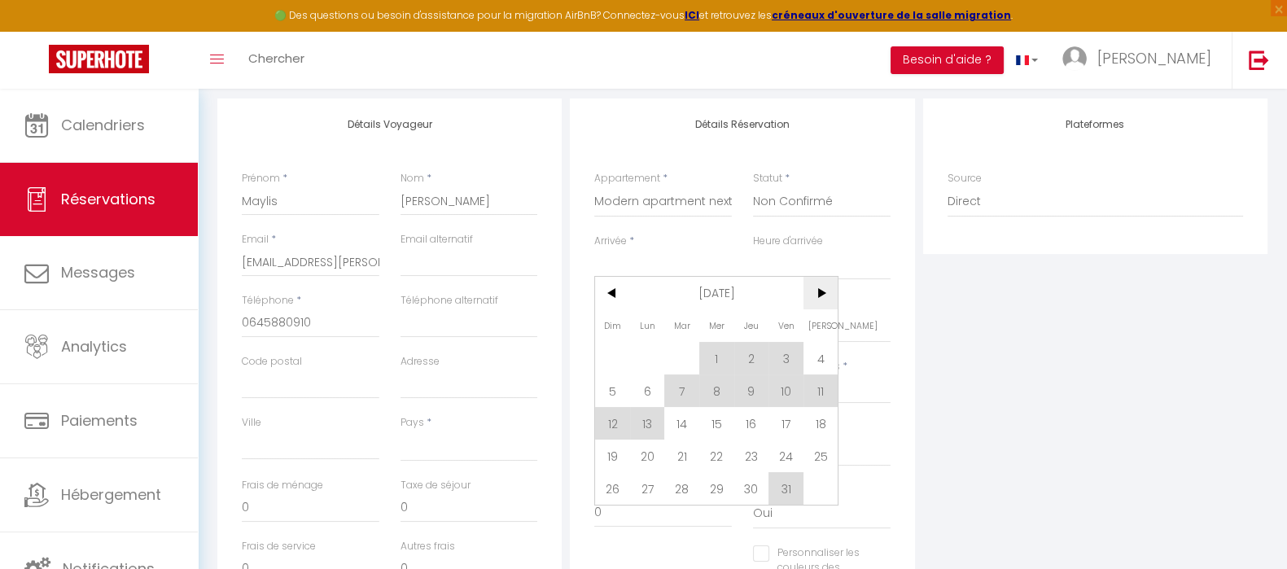
click at [818, 291] on span ">" at bounding box center [820, 293] width 35 height 33
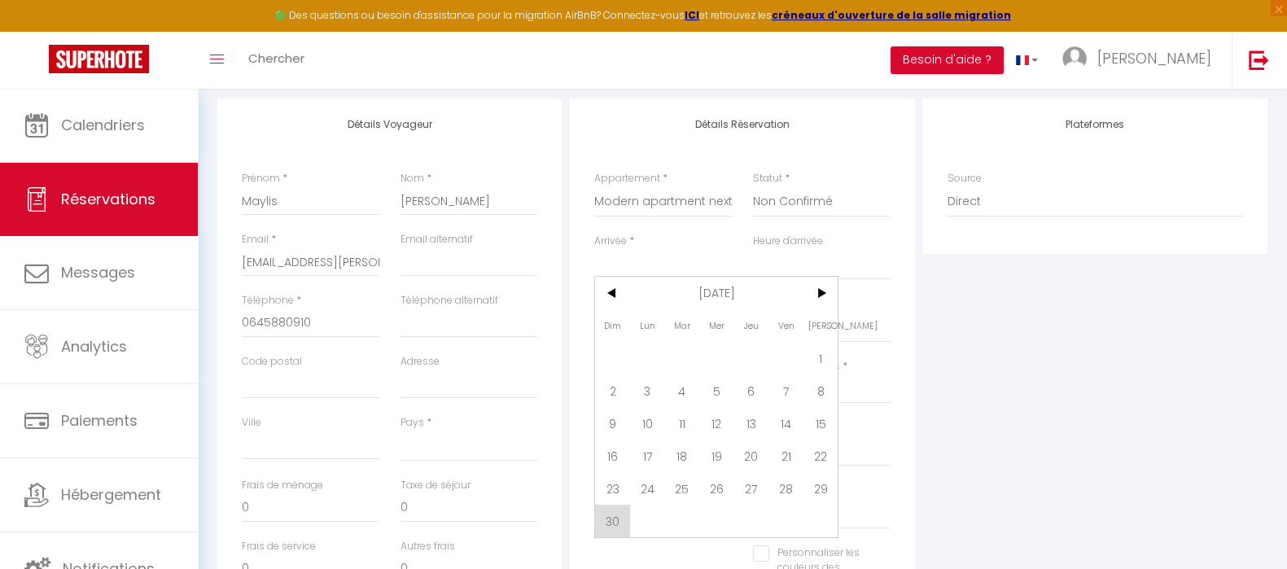
click at [816, 395] on span "8" at bounding box center [820, 390] width 35 height 33
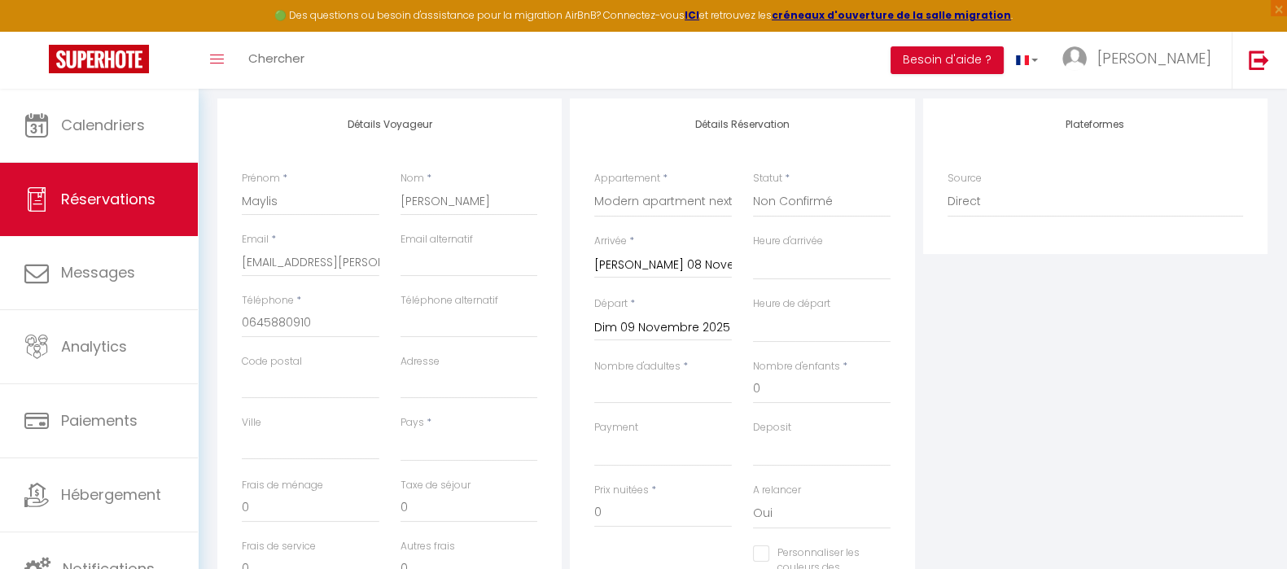
click at [712, 331] on input "Dim 09 Novembre 2025" at bounding box center [663, 327] width 138 height 21
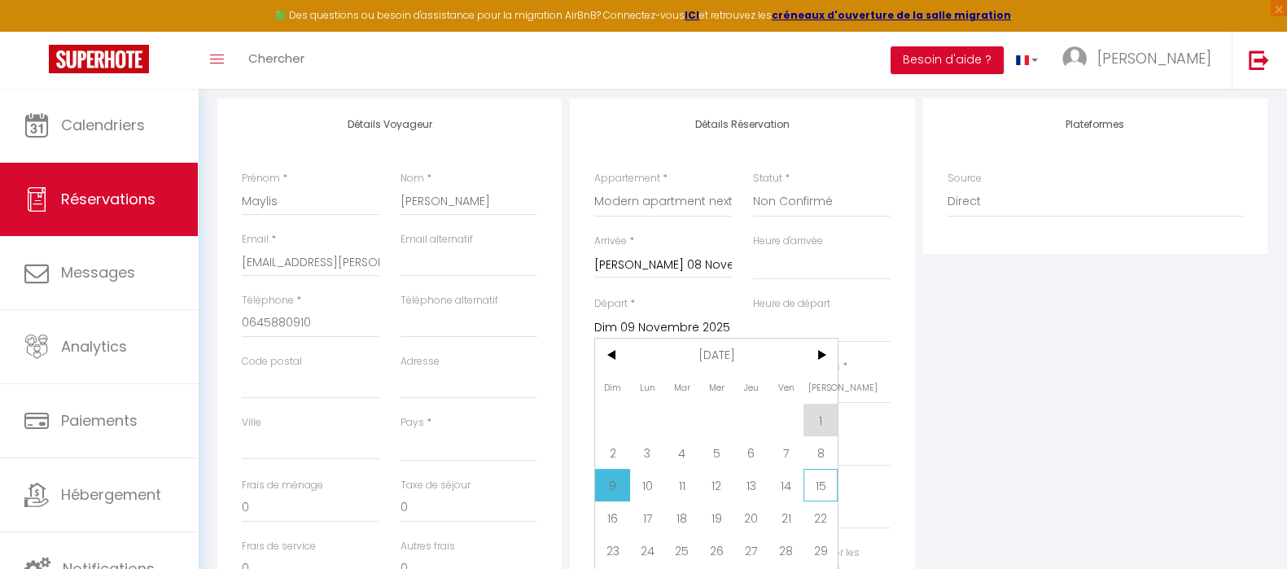
click at [817, 478] on span "15" at bounding box center [820, 485] width 35 height 33
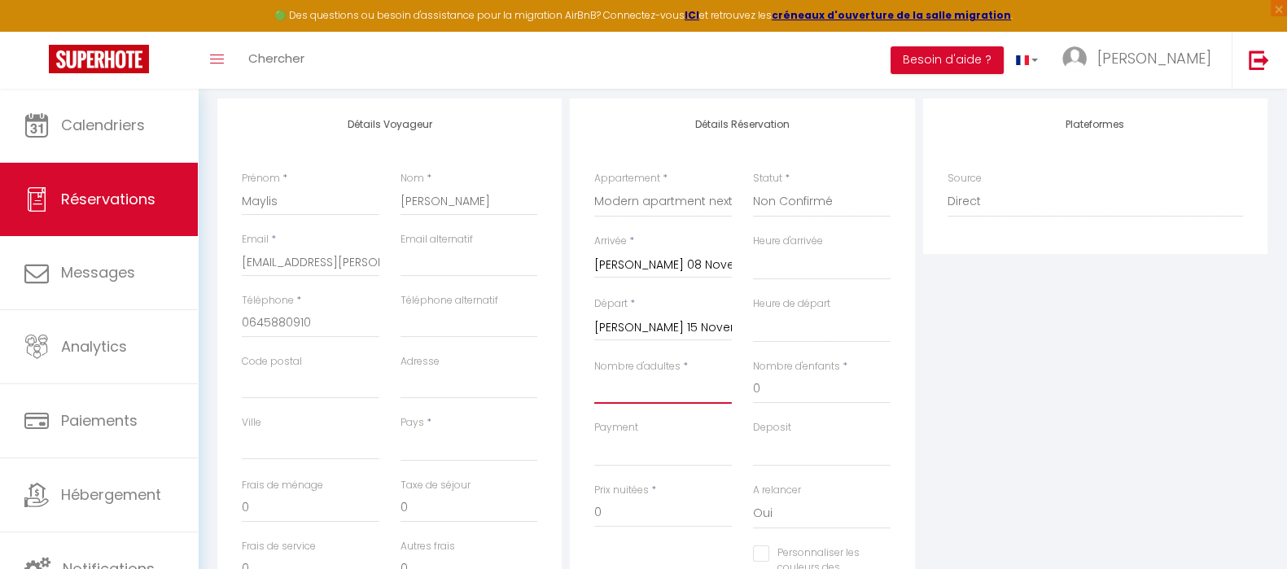
click at [702, 387] on input "Nombre d'adultes" at bounding box center [663, 388] width 138 height 29
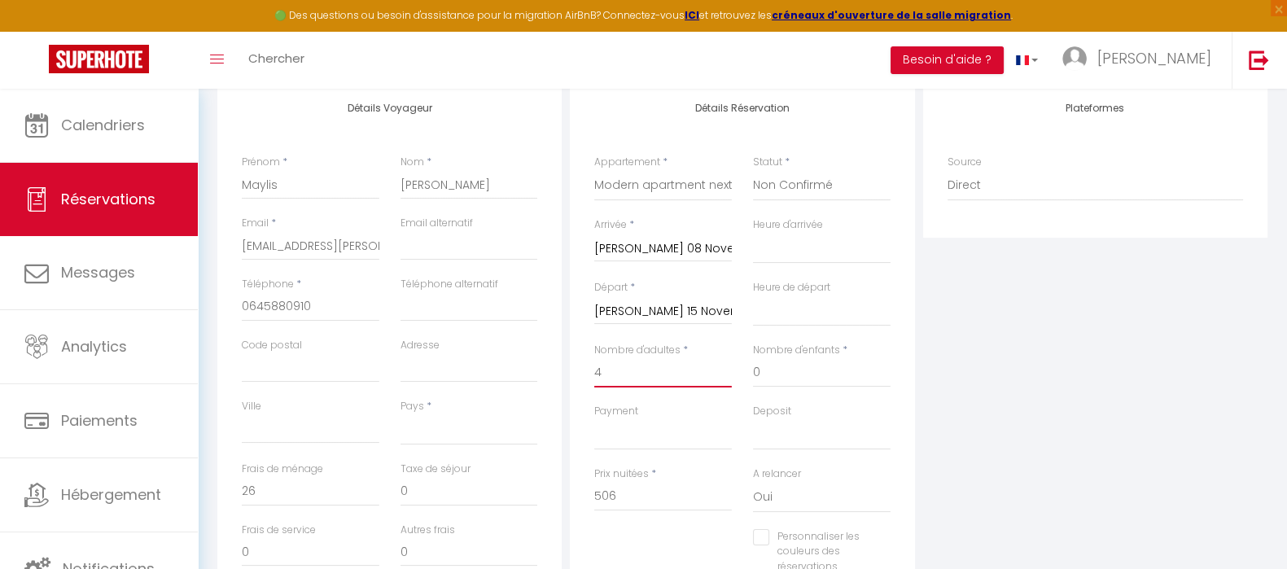
scroll to position [305, 0]
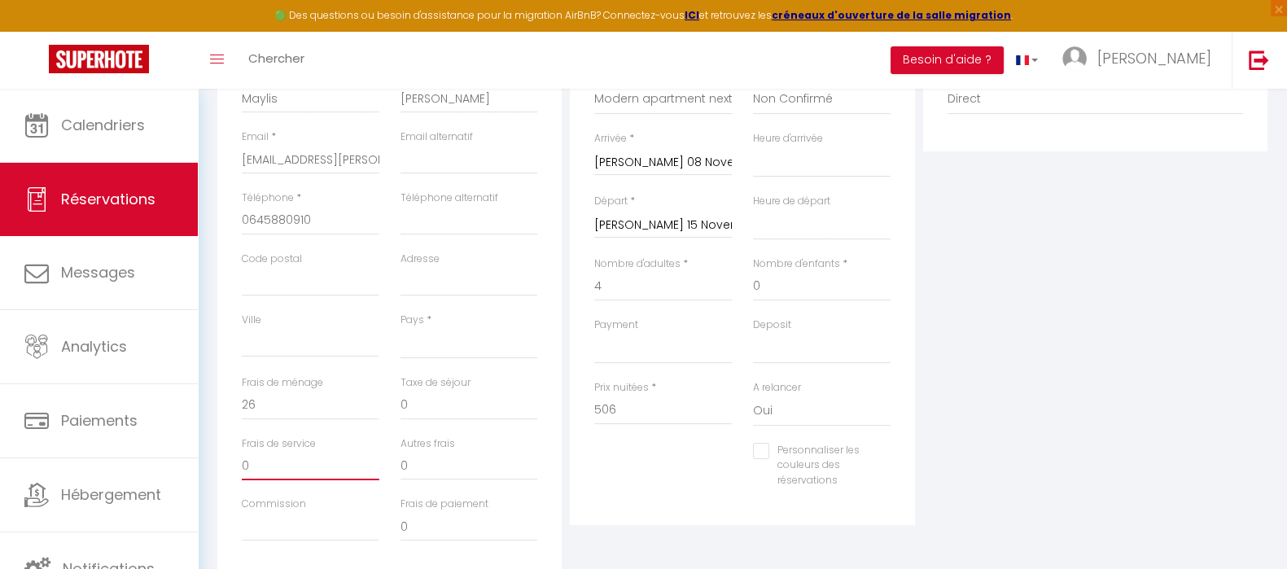
click at [287, 462] on input "0" at bounding box center [311, 465] width 138 height 29
click at [278, 405] on input "26" at bounding box center [311, 405] width 138 height 29
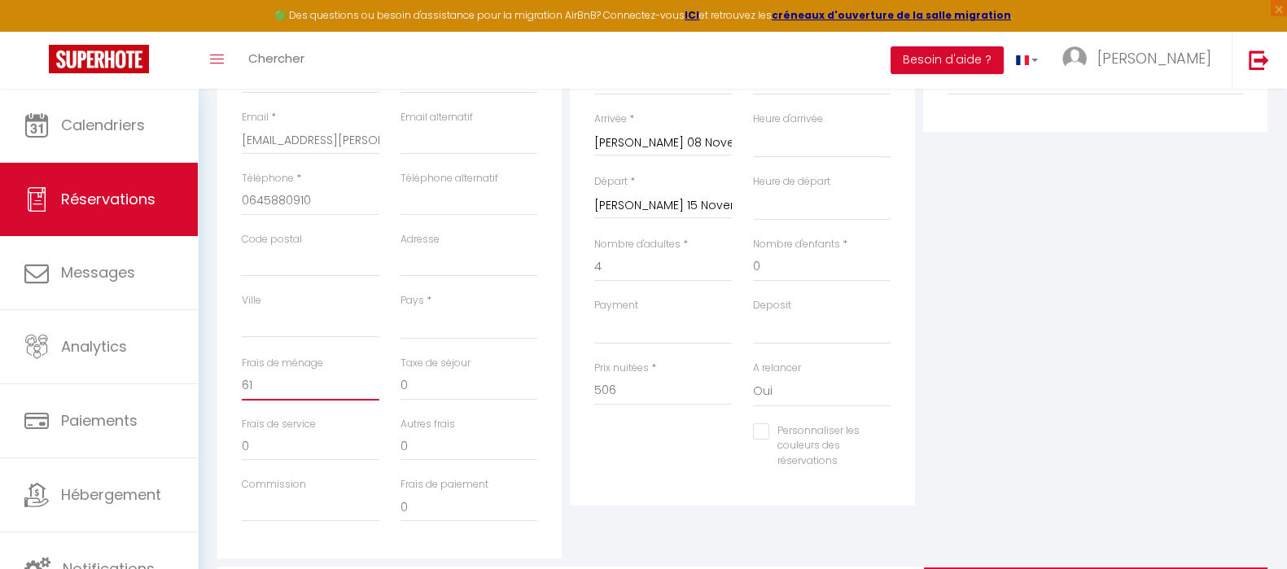
scroll to position [427, 0]
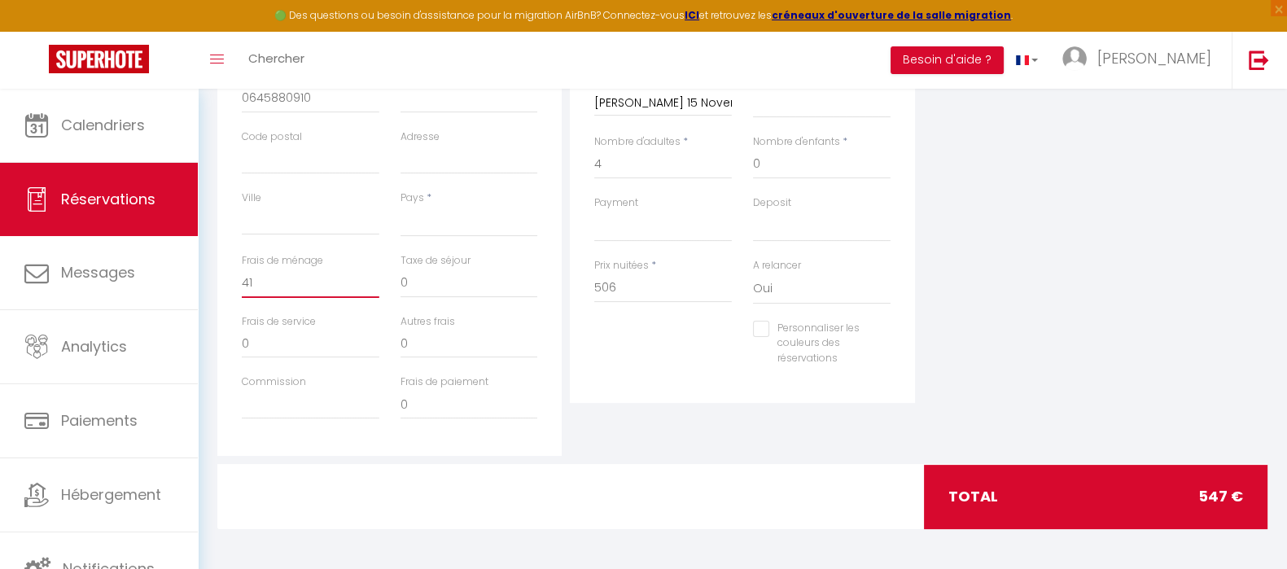
click at [287, 282] on input "41" at bounding box center [311, 283] width 138 height 29
click at [1024, 275] on div "Plateformes Source Direct [DOMAIN_NAME] [DOMAIN_NAME] Chalet montagne Expedia G…" at bounding box center [1095, 165] width 352 height 582
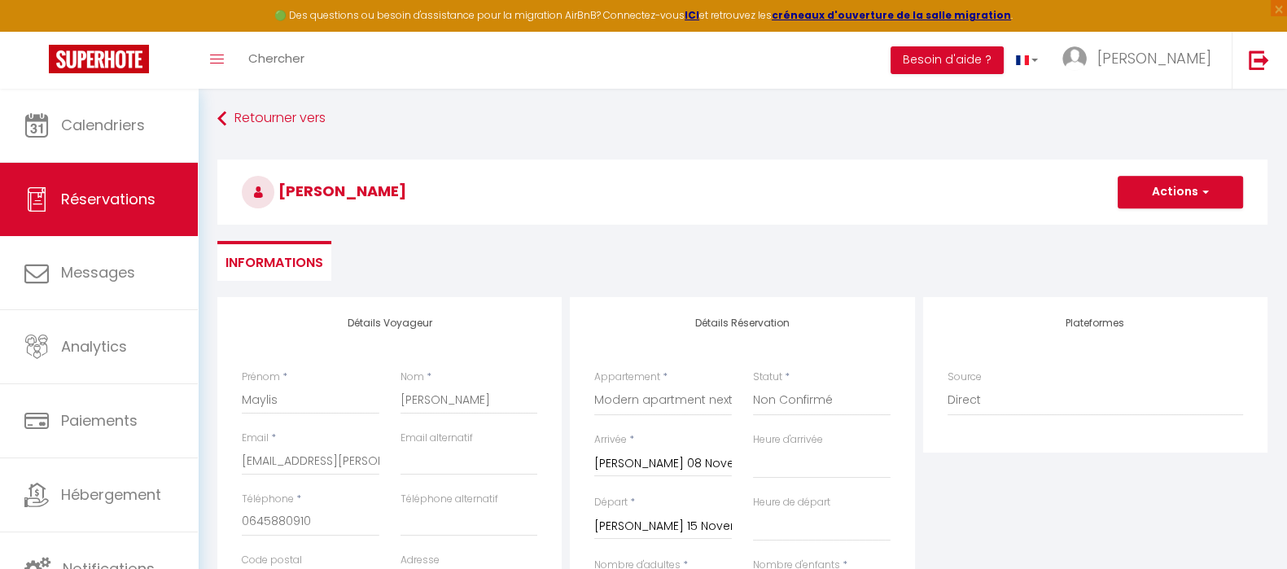
scroll to position [0, 0]
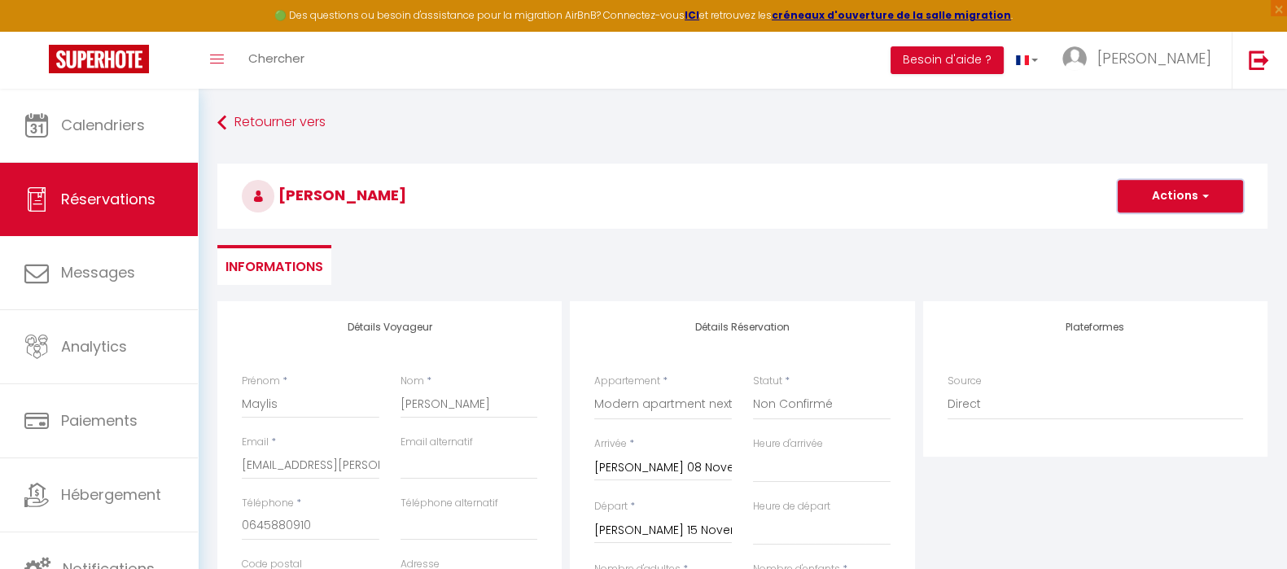
click at [1213, 199] on button "Actions" at bounding box center [1180, 196] width 125 height 33
click at [1170, 225] on link "Enregistrer" at bounding box center [1164, 231] width 129 height 21
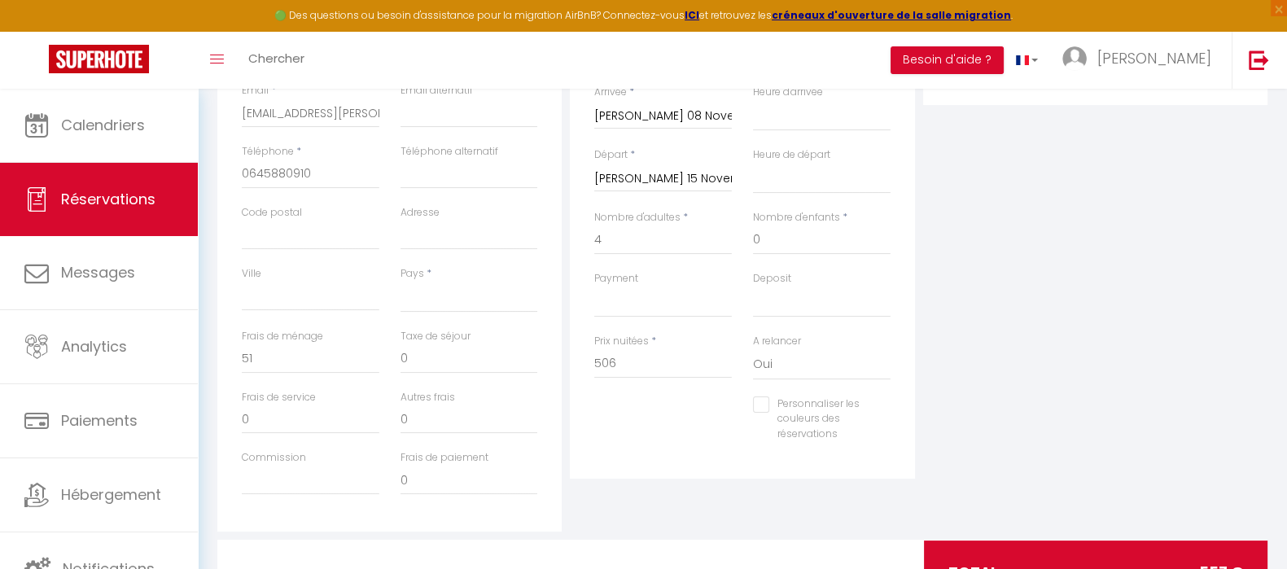
scroll to position [305, 0]
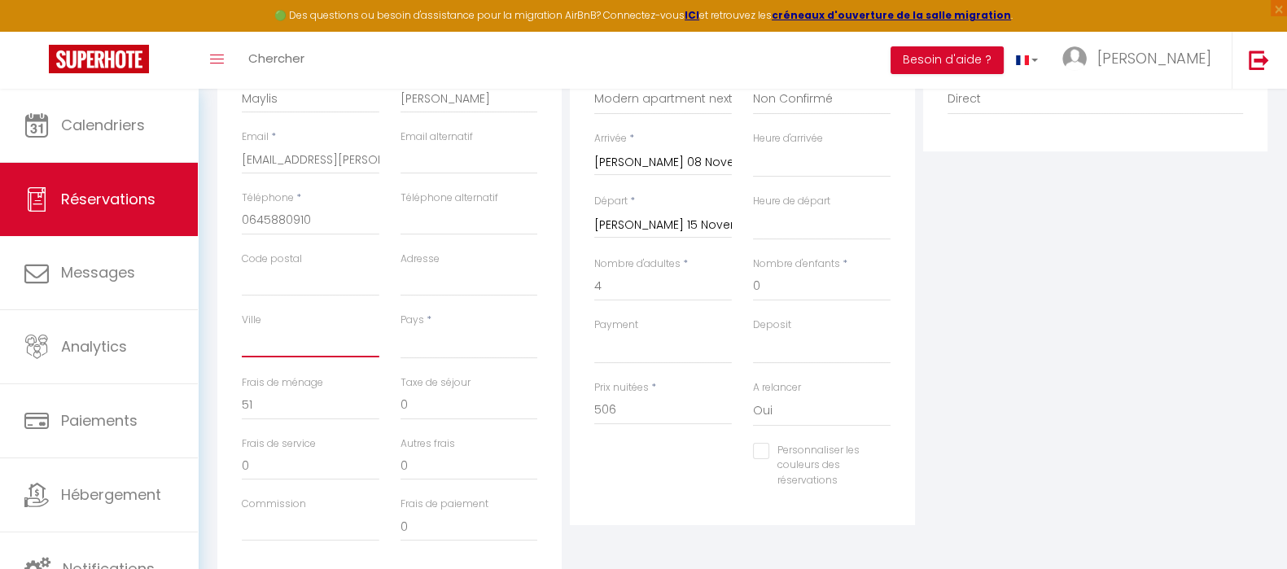
click at [348, 335] on input "Ville" at bounding box center [311, 342] width 138 height 29
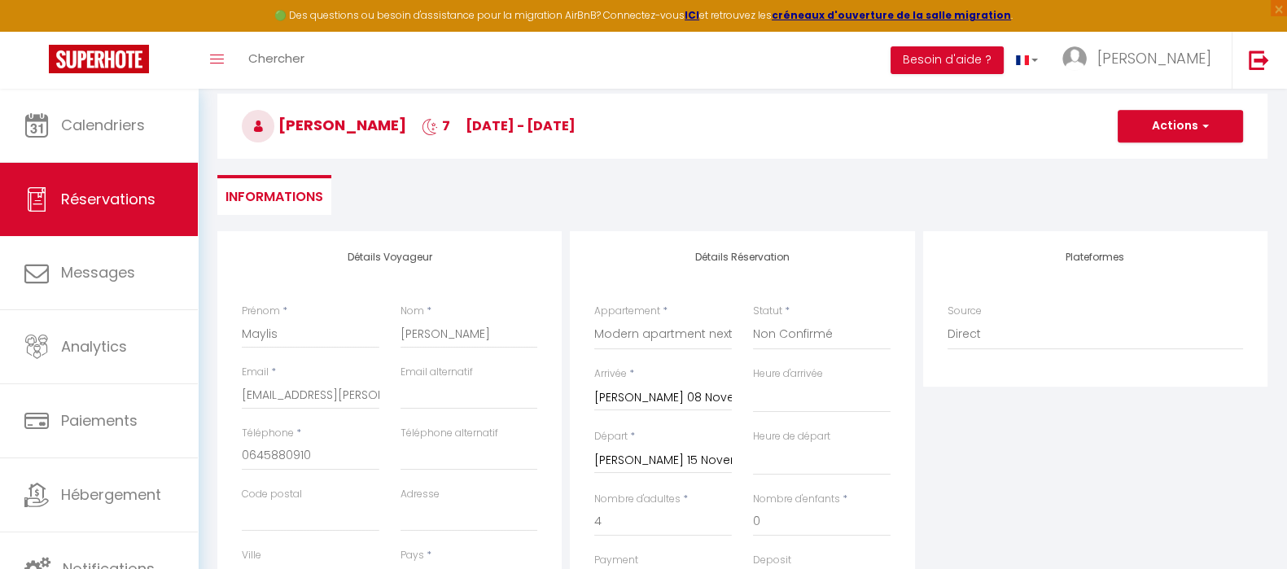
scroll to position [0, 0]
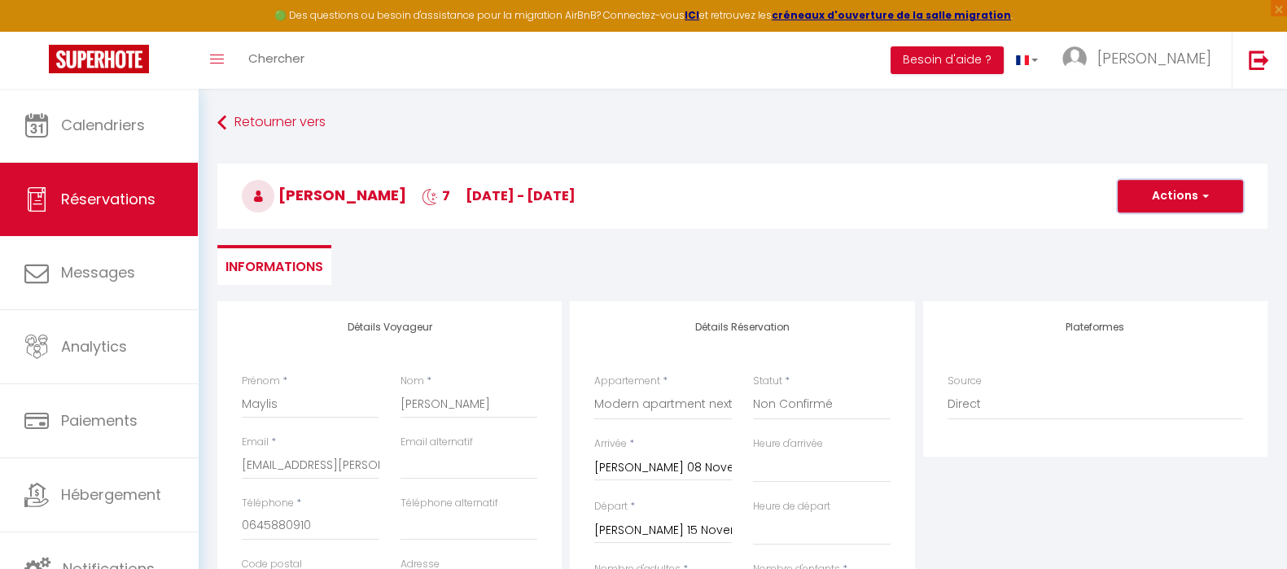
click at [1182, 208] on button "Actions" at bounding box center [1180, 196] width 125 height 33
click at [1170, 225] on link "Enregistrer" at bounding box center [1164, 231] width 129 height 21
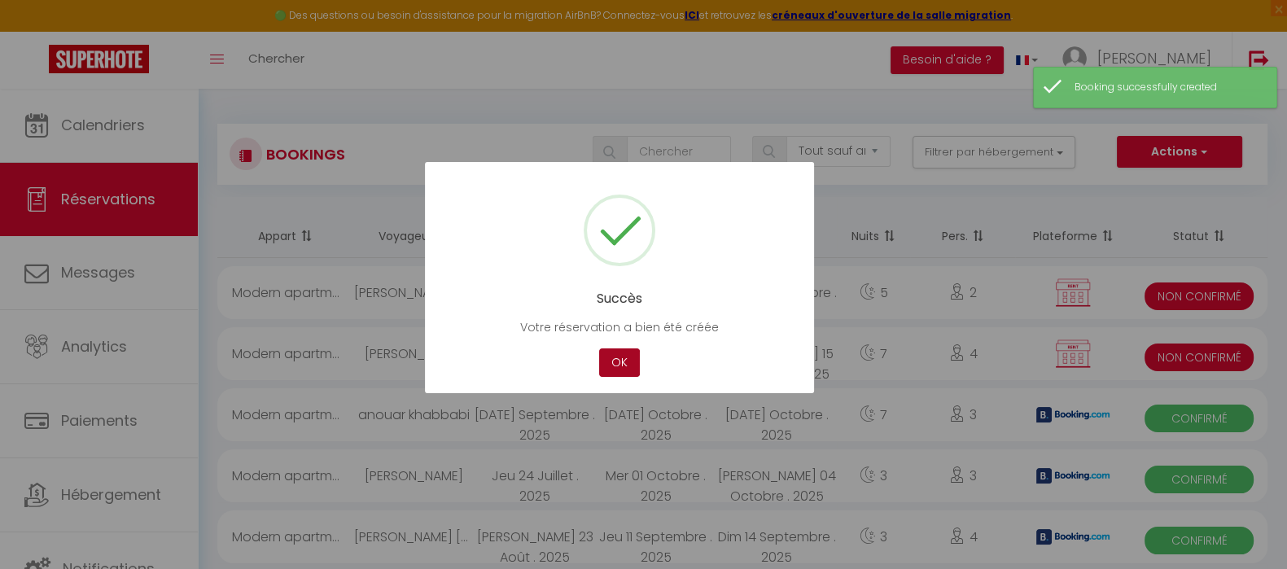
click at [632, 369] on button "OK" at bounding box center [619, 362] width 41 height 28
